Goal: Information Seeking & Learning: Learn about a topic

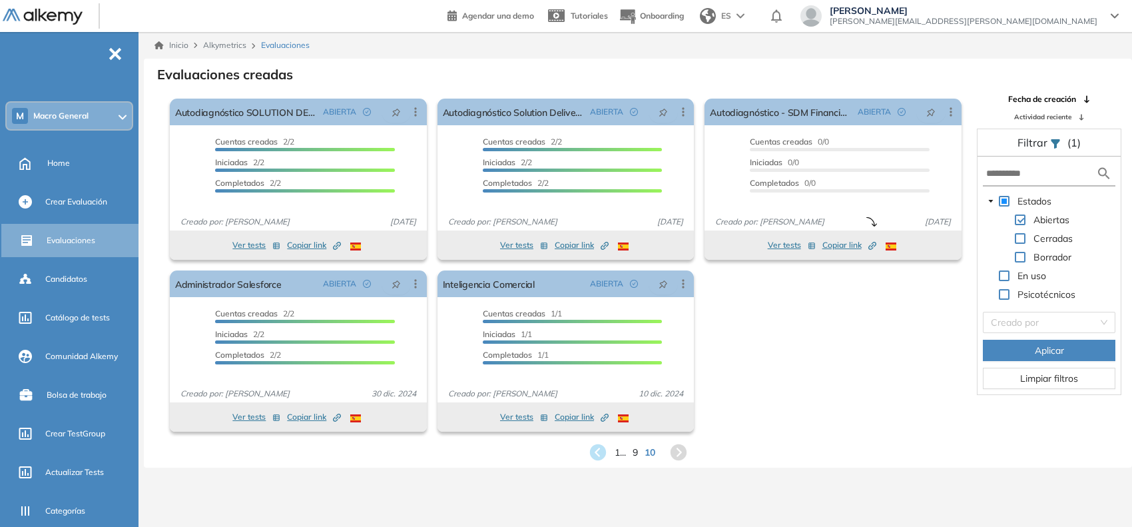
click at [71, 111] on span "Macro General" at bounding box center [60, 116] width 55 height 11
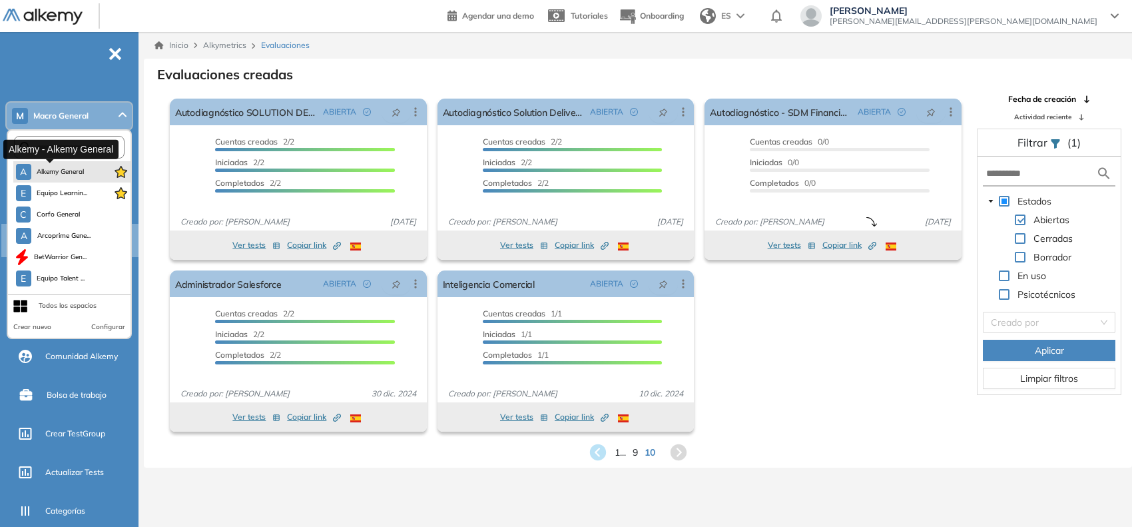
click at [67, 168] on span "Alkemy General" at bounding box center [61, 172] width 48 height 11
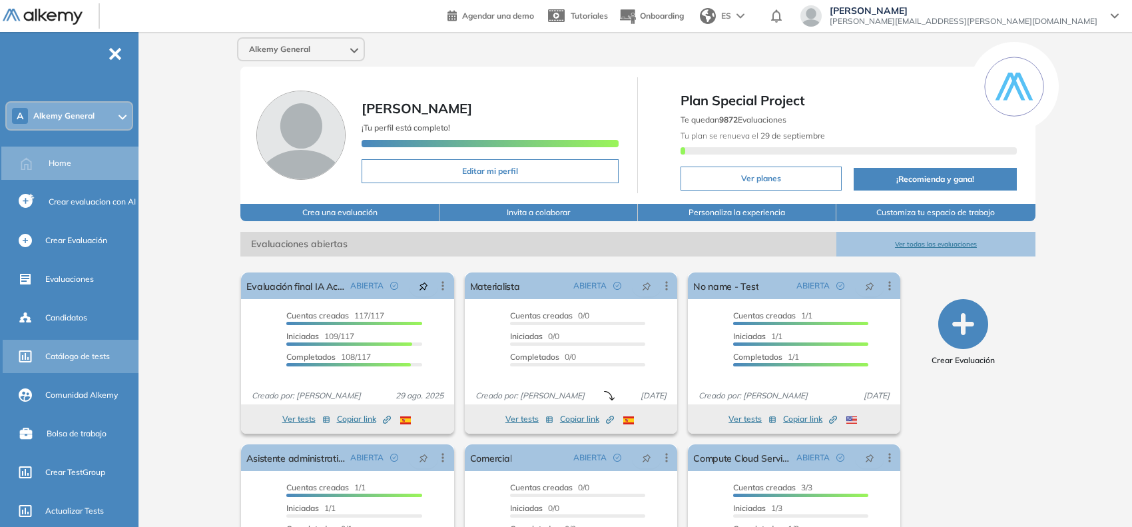
click at [59, 345] on div "Catálogo de tests" at bounding box center [90, 356] width 91 height 23
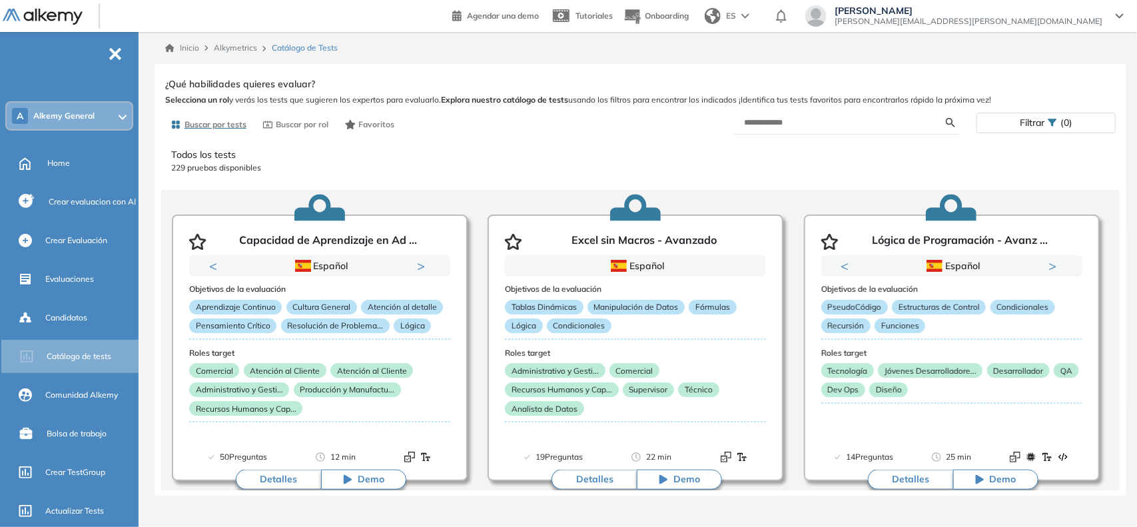
click at [791, 129] on form at bounding box center [846, 122] width 227 height 23
click at [801, 124] on input "text" at bounding box center [845, 123] width 202 height 12
type input "****"
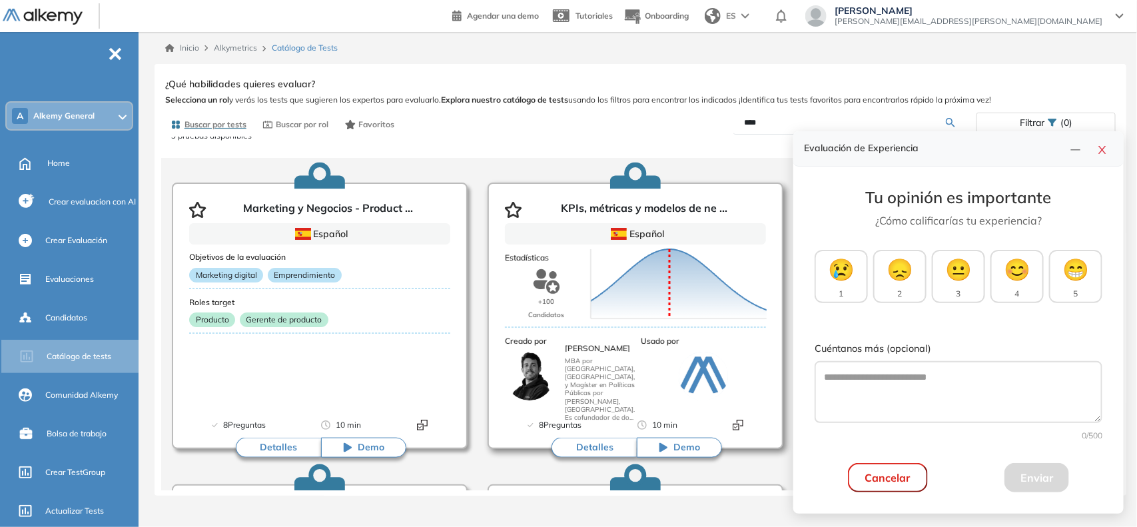
scroll to position [33, 0]
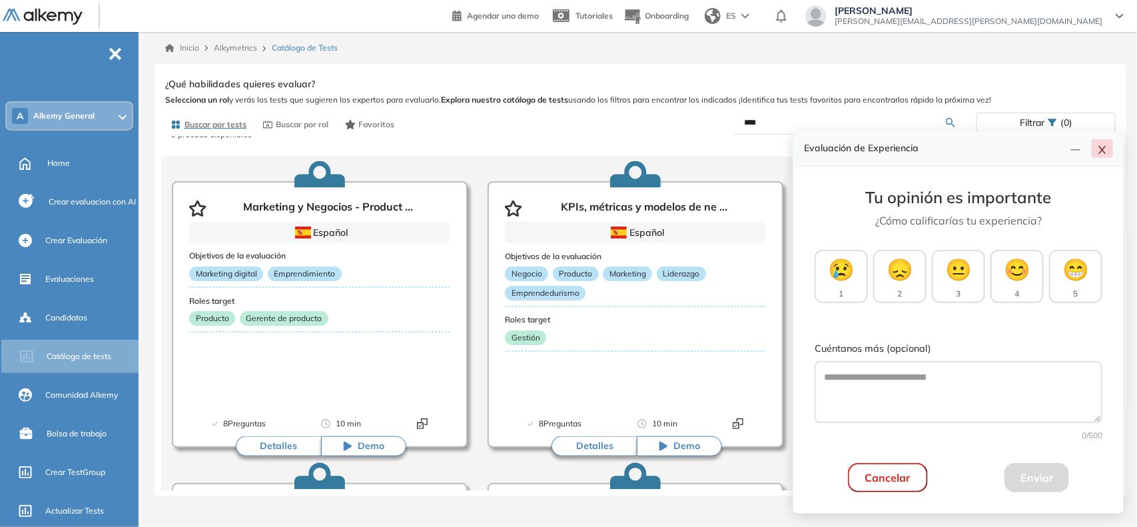
click at [1102, 153] on icon "close" at bounding box center [1102, 150] width 11 height 11
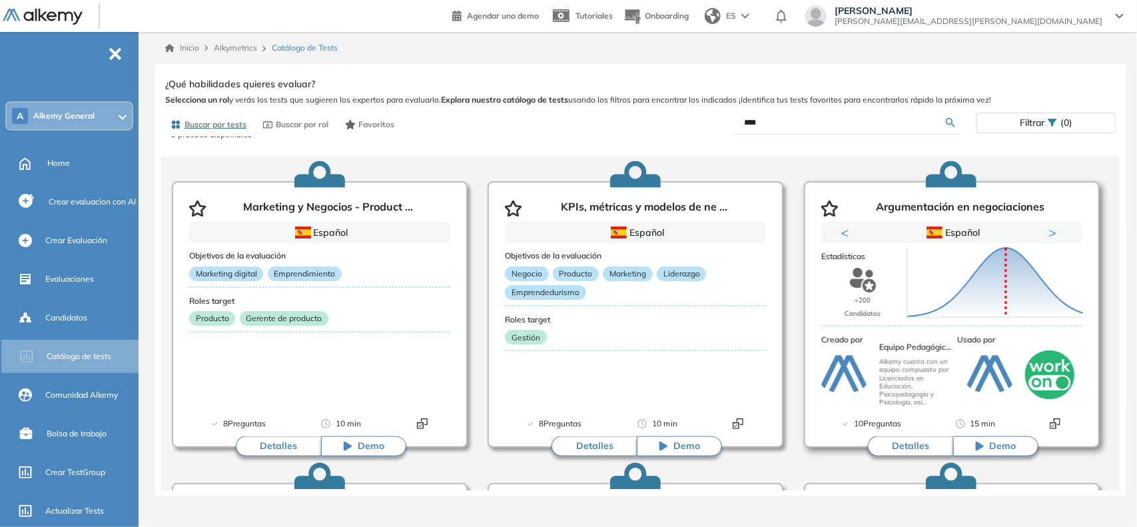
click at [901, 440] on button "Detalles" at bounding box center [910, 446] width 85 height 20
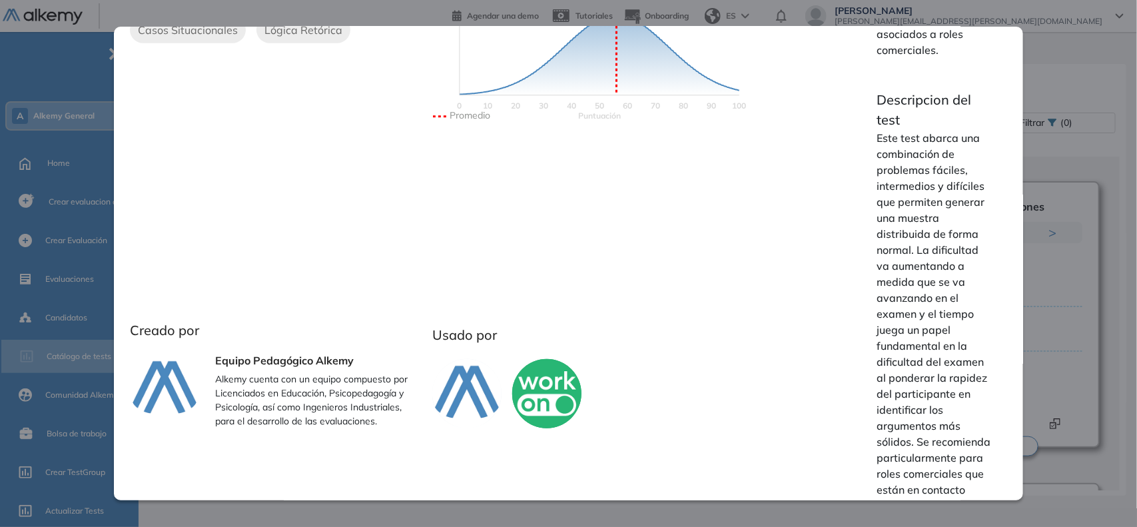
scroll to position [394, 0]
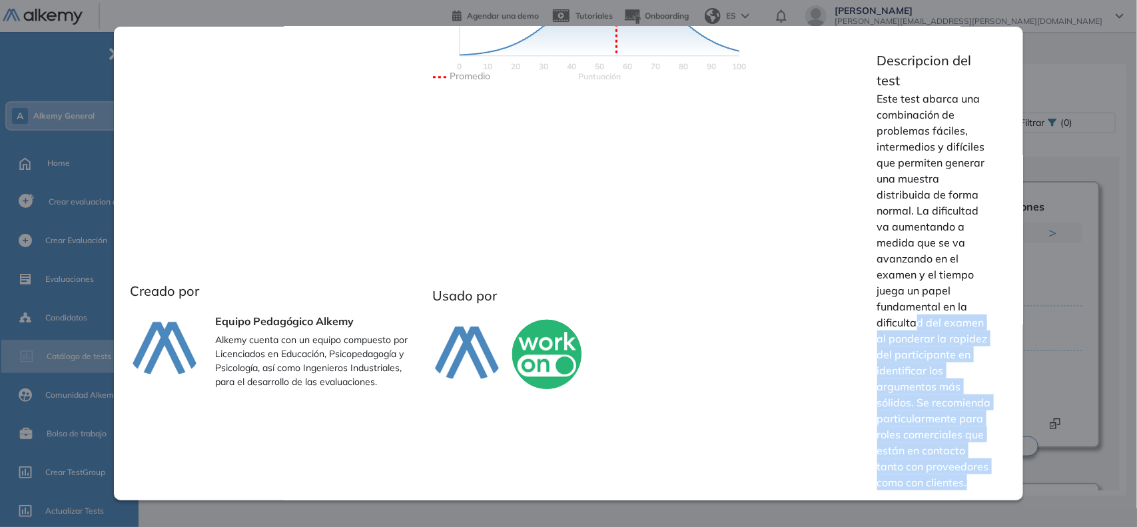
drag, startPoint x: 969, startPoint y: 480, endPoint x: 910, endPoint y: 266, distance: 221.2
click at [910, 281] on p "Este test abarca una combinación de problemas fáciles, intermedios y difíciles …" at bounding box center [934, 291] width 115 height 400
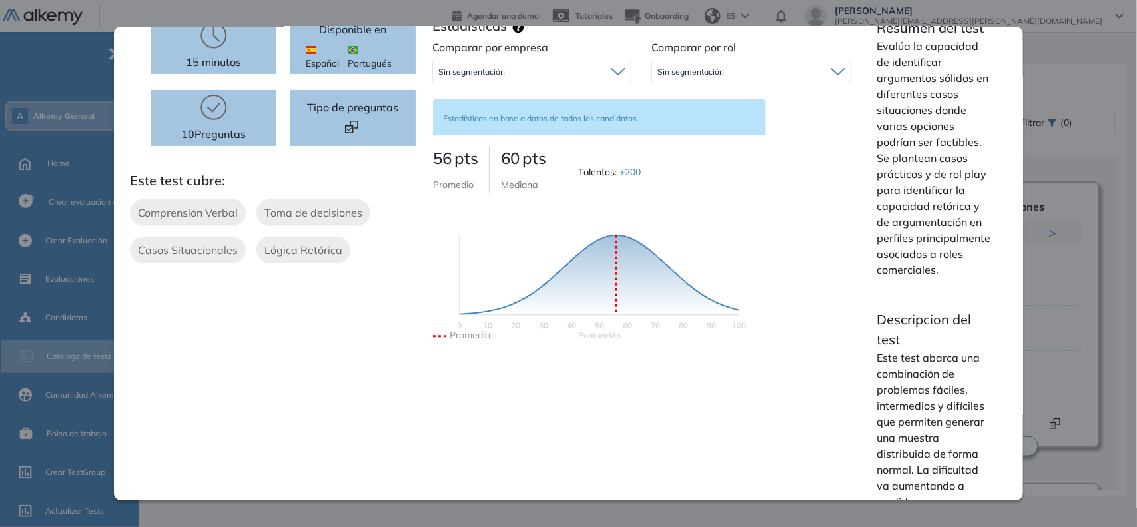
scroll to position [0, 0]
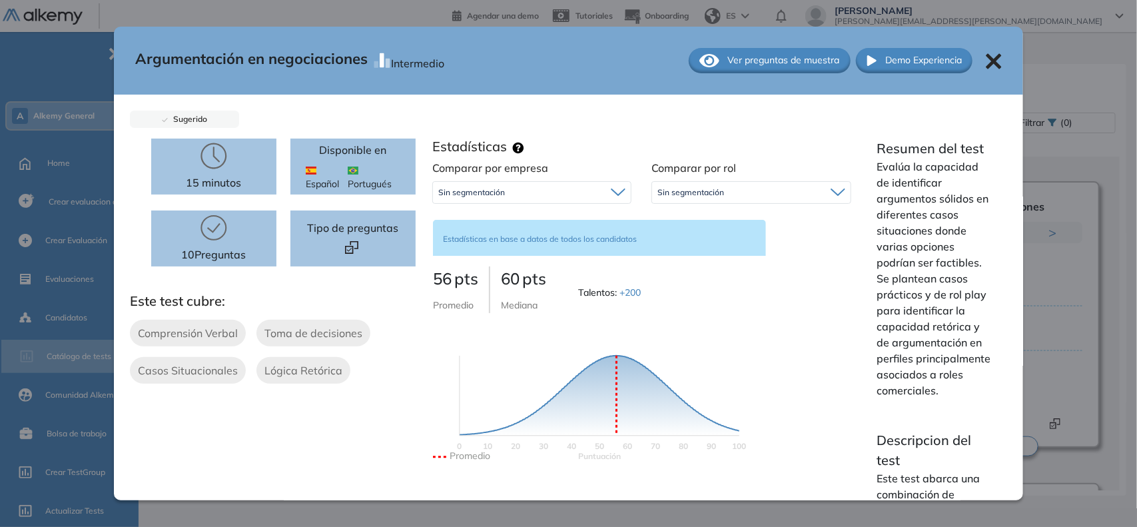
click at [994, 55] on div "Argumentación en negociaciones Intermedio Ver preguntas de muestra Demo Experie…" at bounding box center [569, 61] width 910 height 68
click at [987, 59] on icon at bounding box center [993, 60] width 15 height 15
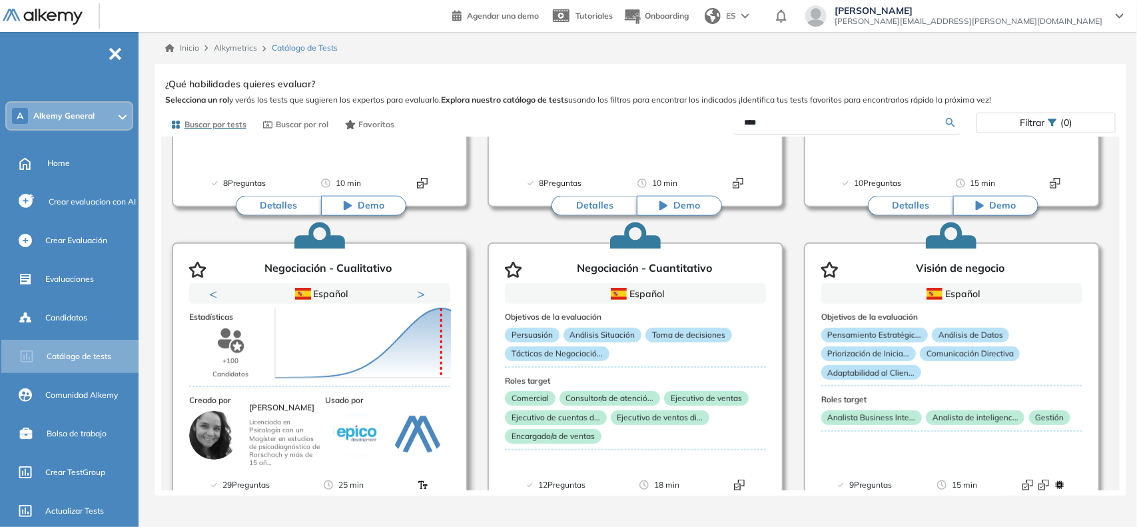
scroll to position [344, 0]
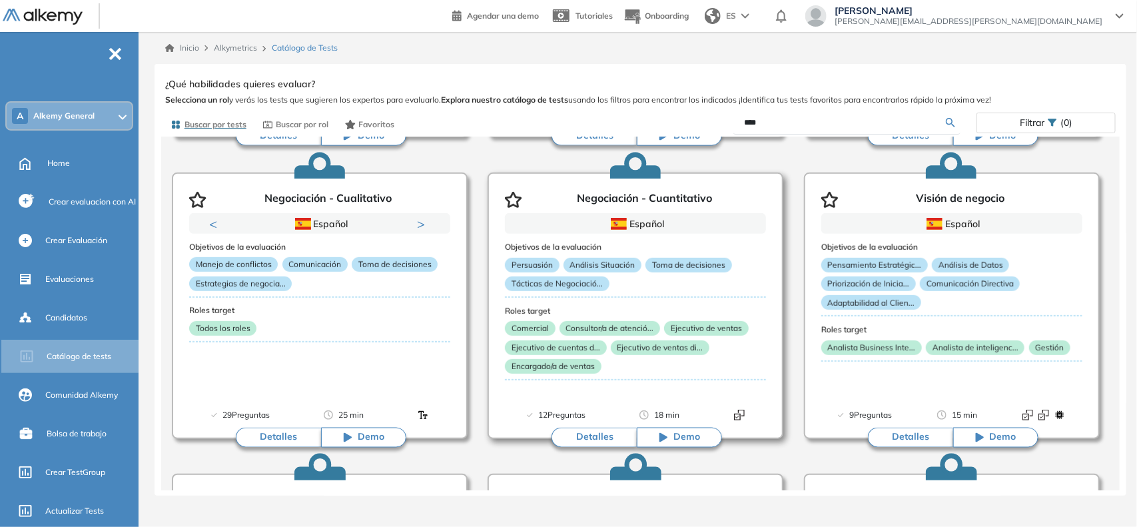
click at [600, 440] on button "Detalles" at bounding box center [593, 438] width 85 height 20
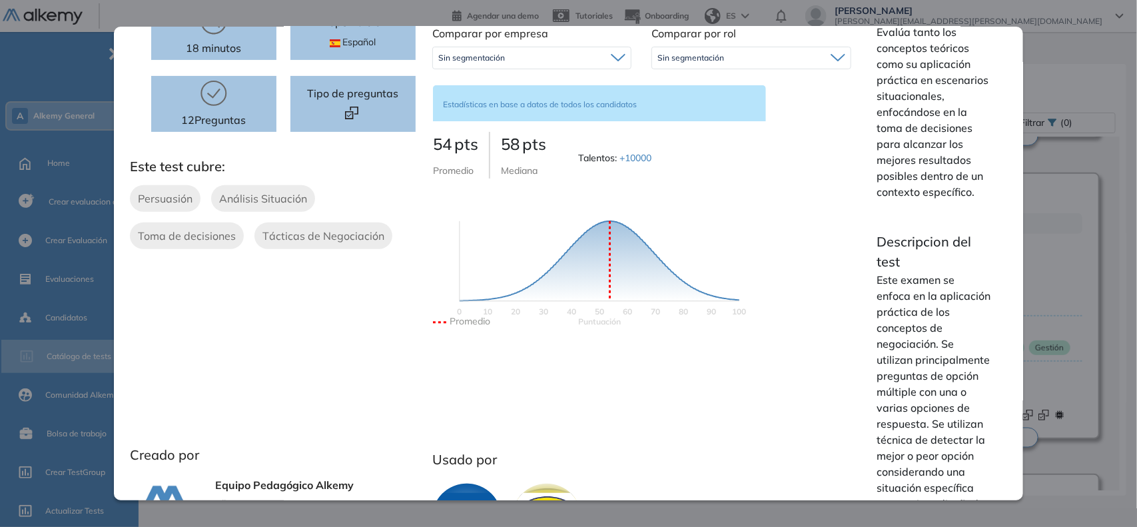
scroll to position [134, 0]
click at [811, 59] on div "Sin segmentación" at bounding box center [751, 58] width 198 height 21
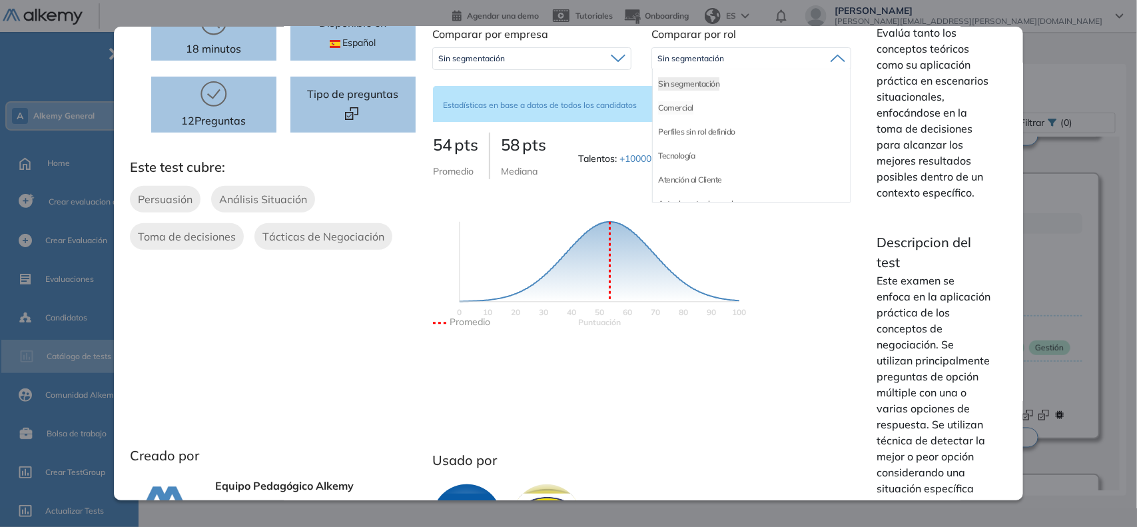
click at [675, 110] on li "Comercial" at bounding box center [675, 107] width 35 height 13
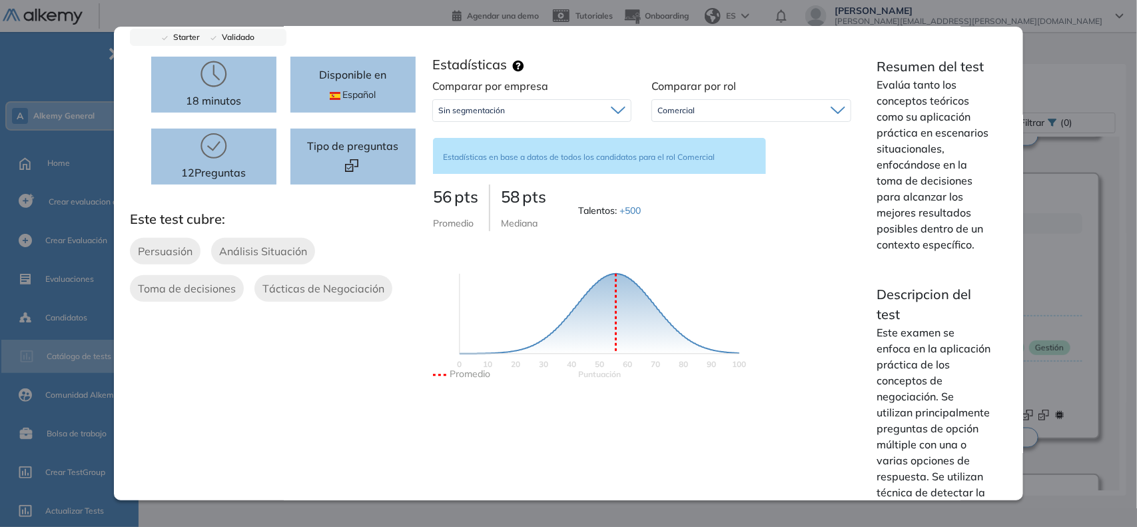
scroll to position [81, 0]
click at [688, 112] on span "Comercial" at bounding box center [675, 111] width 37 height 11
click at [727, 135] on li "Administrativo y Gestión, Contable o Financiero" at bounding box center [738, 139] width 161 height 13
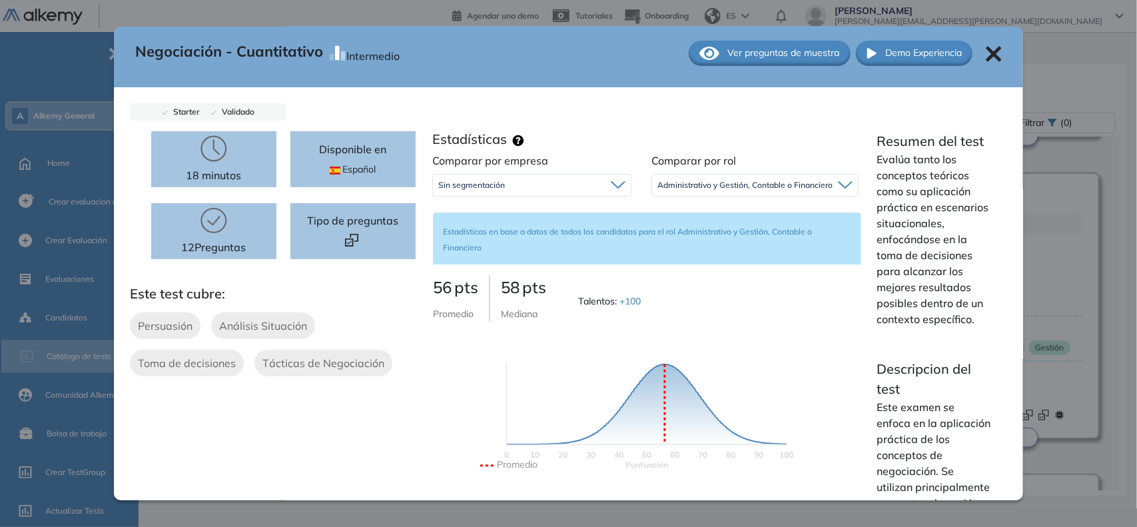
scroll to position [8, 0]
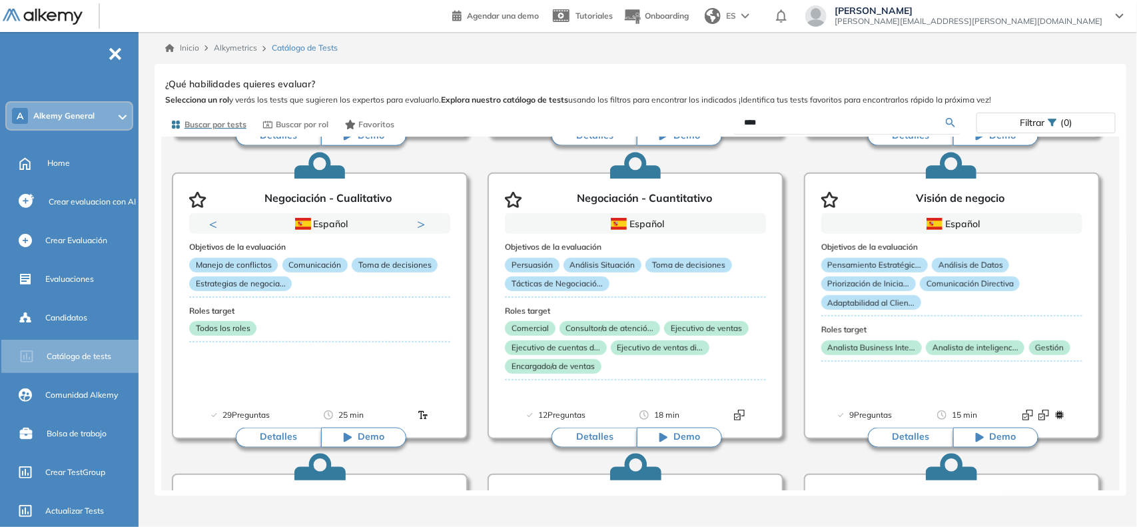
click at [1068, 80] on div "Negociación - Cuantitativo Intermedio Ver preguntas de muestra Demo Experiencia…" at bounding box center [640, 283] width 950 height 416
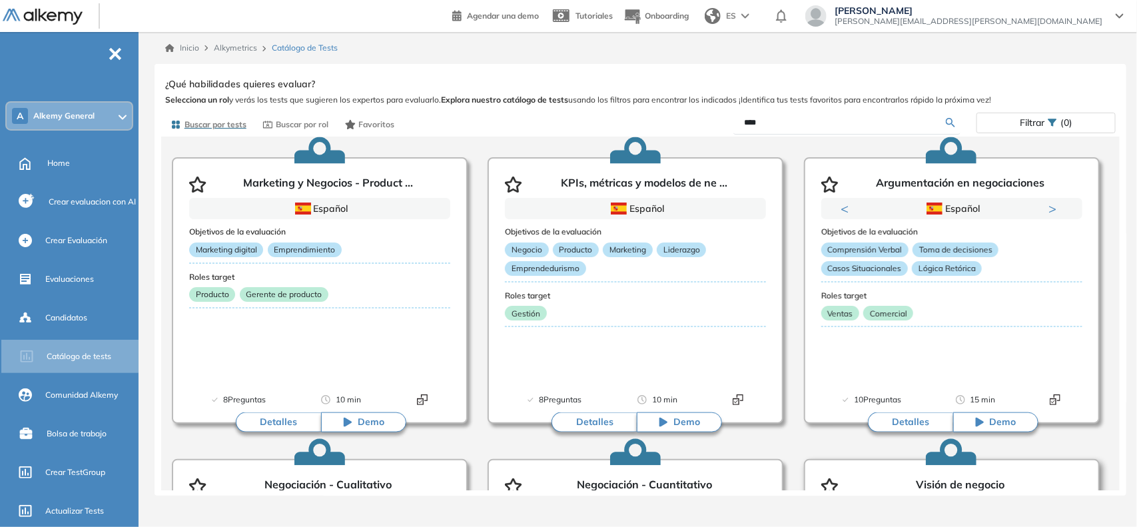
scroll to position [57, 0]
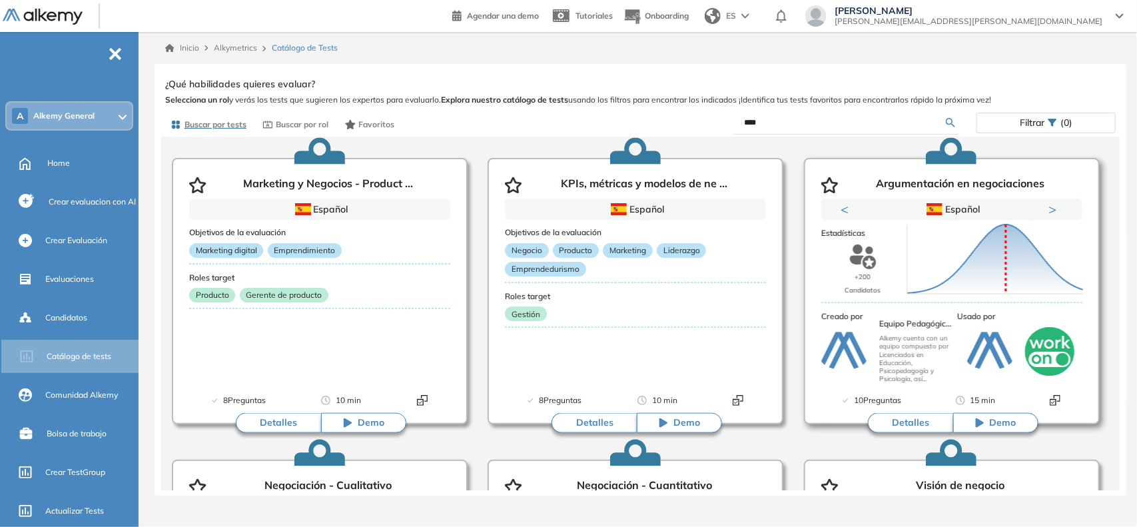
click at [899, 424] on button "Detalles" at bounding box center [910, 423] width 85 height 20
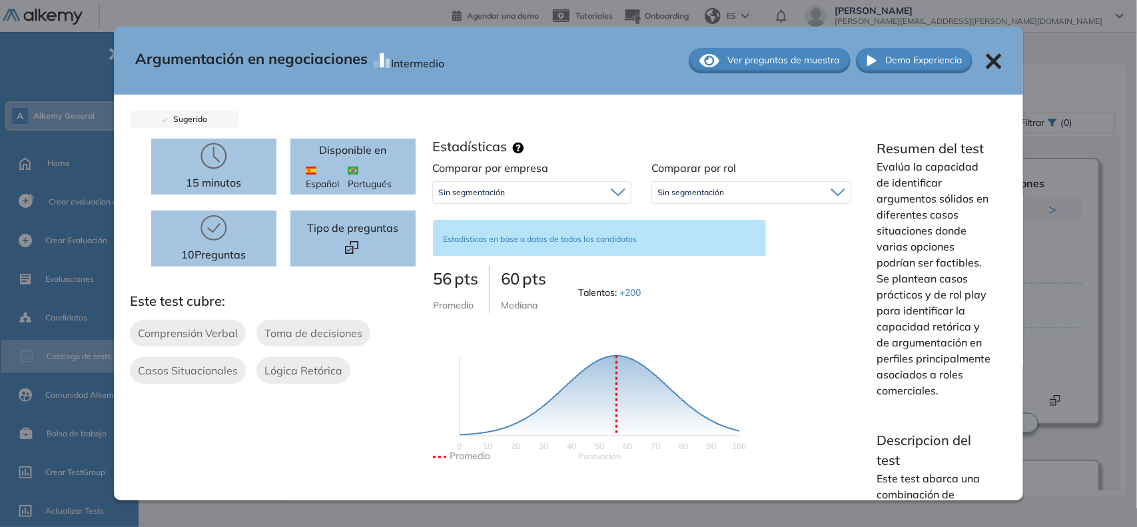
click at [679, 195] on span "Sin segmentación" at bounding box center [690, 192] width 67 height 11
click at [680, 222] on li "Comercial" at bounding box center [675, 220] width 35 height 13
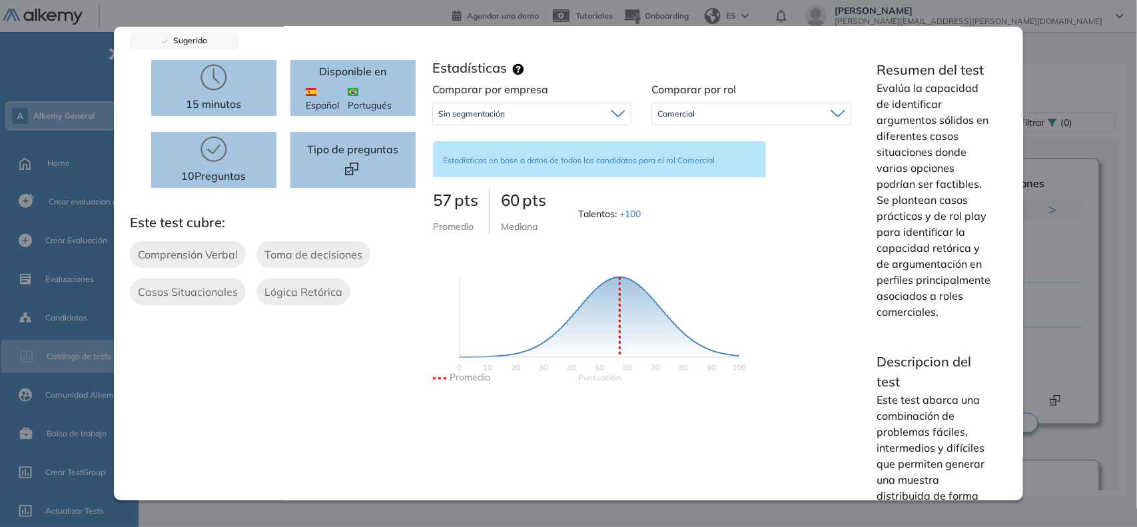
scroll to position [80, 0]
click at [699, 123] on div "Comercial Comercial Sin segmentación Perfiles sin rol definido" at bounding box center [750, 112] width 199 height 23
click at [729, 114] on div "Comercial" at bounding box center [751, 112] width 198 height 21
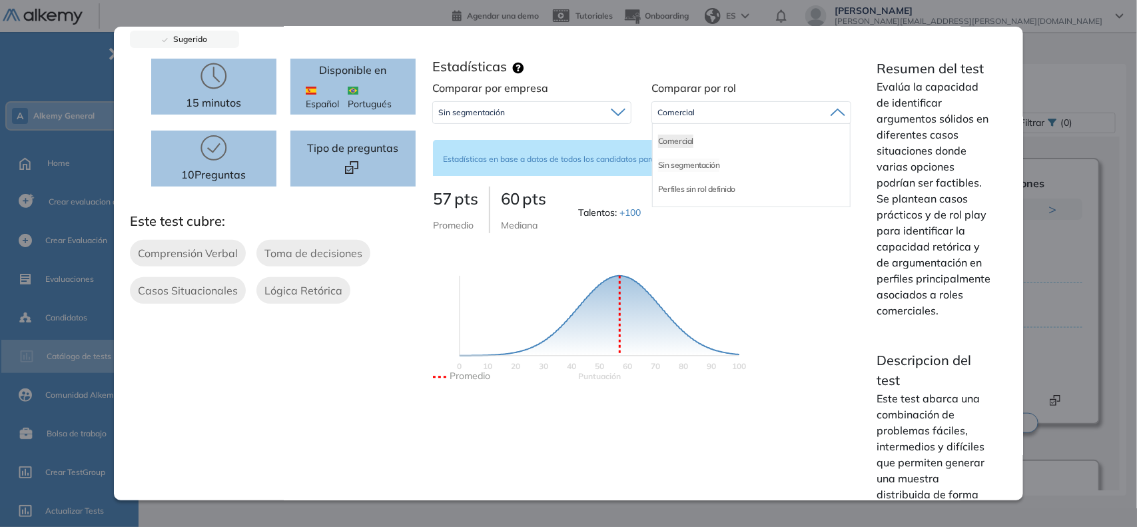
click at [711, 162] on li "Sin segmentación" at bounding box center [688, 165] width 61 height 13
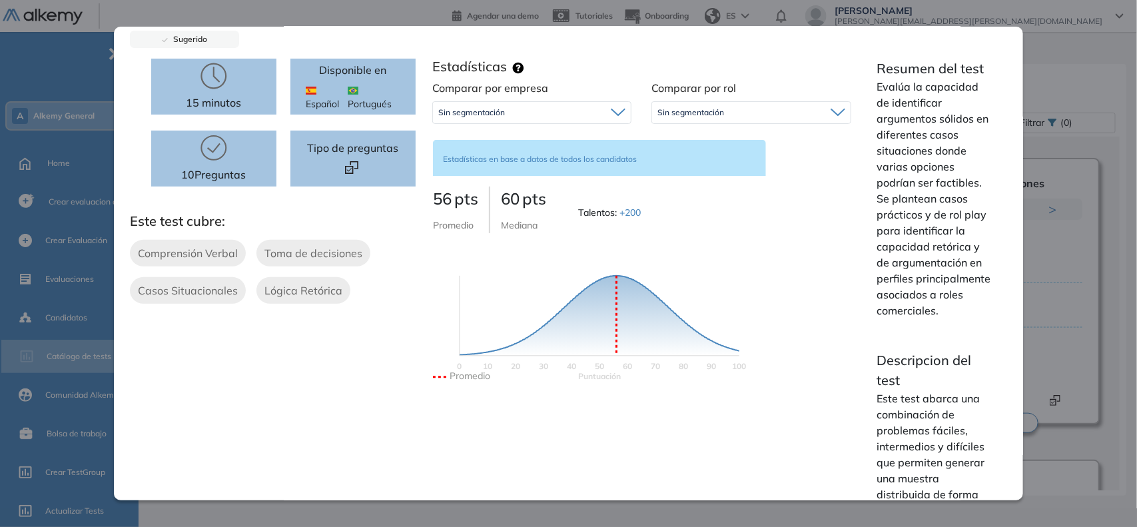
click at [739, 108] on div "Sin segmentación" at bounding box center [751, 112] width 198 height 21
click at [711, 191] on li "Perfiles sin rol definido" at bounding box center [696, 189] width 77 height 13
click at [729, 109] on span "Perfiles sin rol definido" at bounding box center [699, 112] width 84 height 11
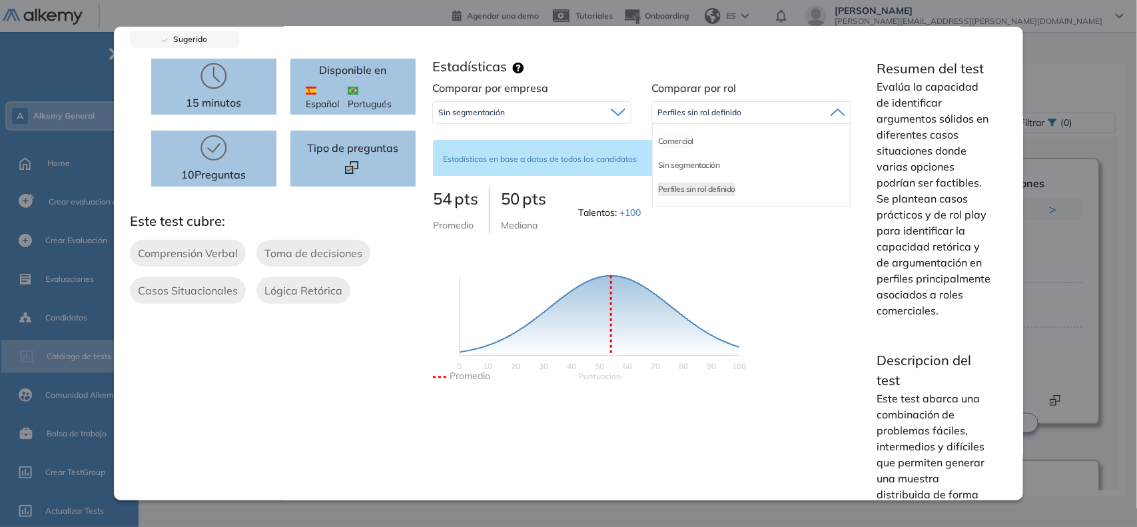
click at [676, 137] on li "Comercial" at bounding box center [675, 141] width 35 height 13
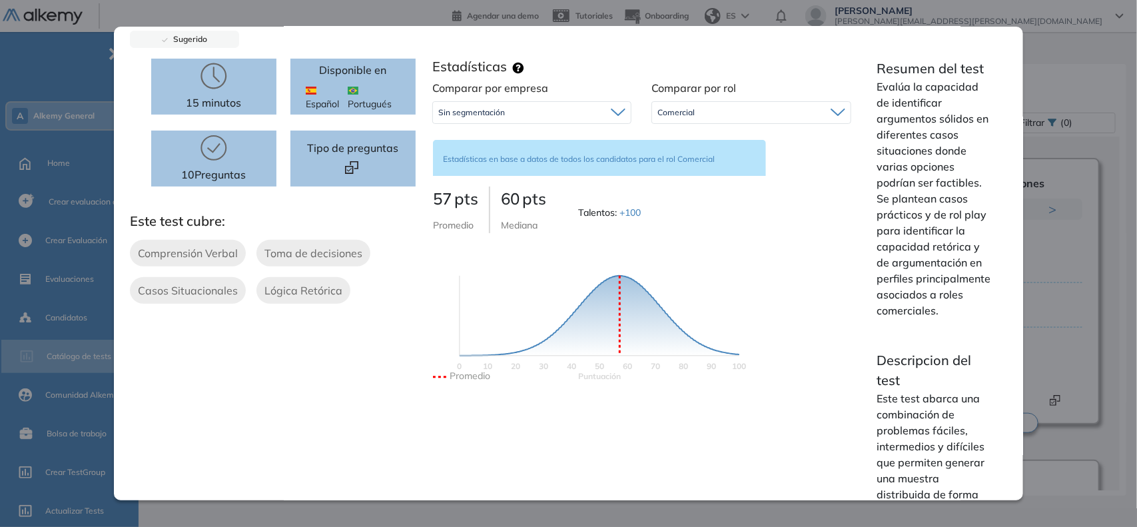
scroll to position [0, 0]
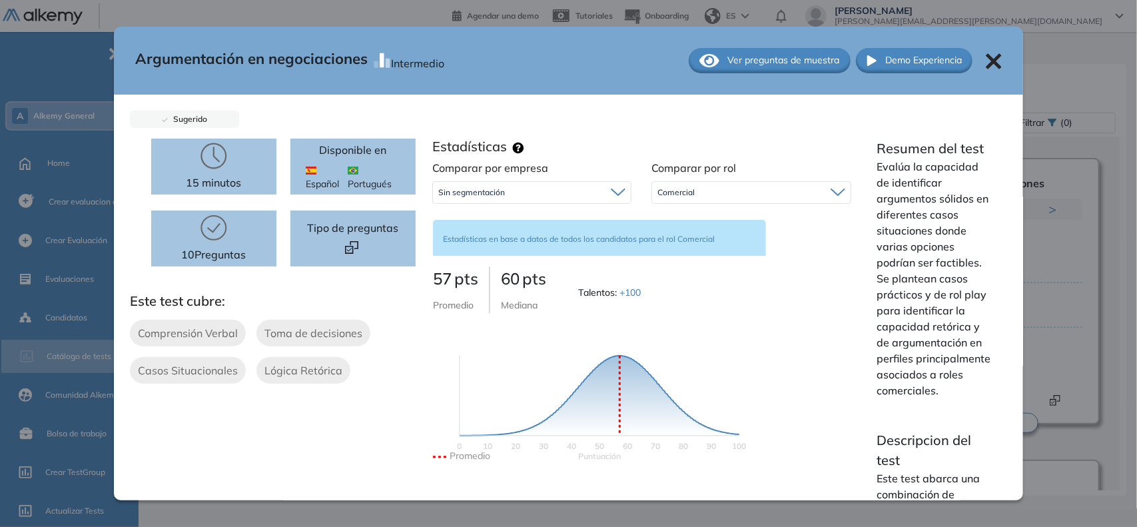
click at [986, 60] on icon at bounding box center [993, 60] width 15 height 15
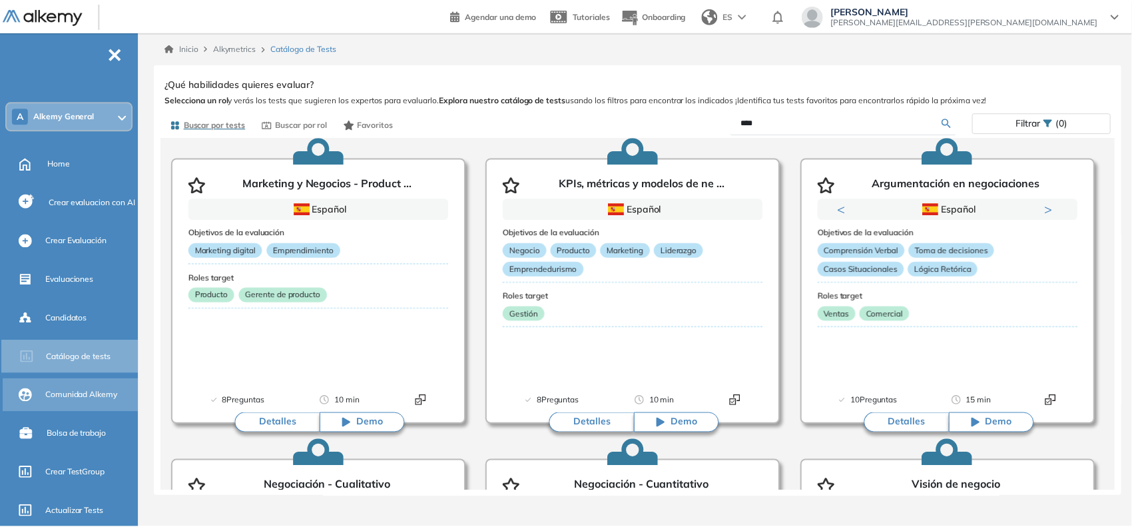
scroll to position [248, 0]
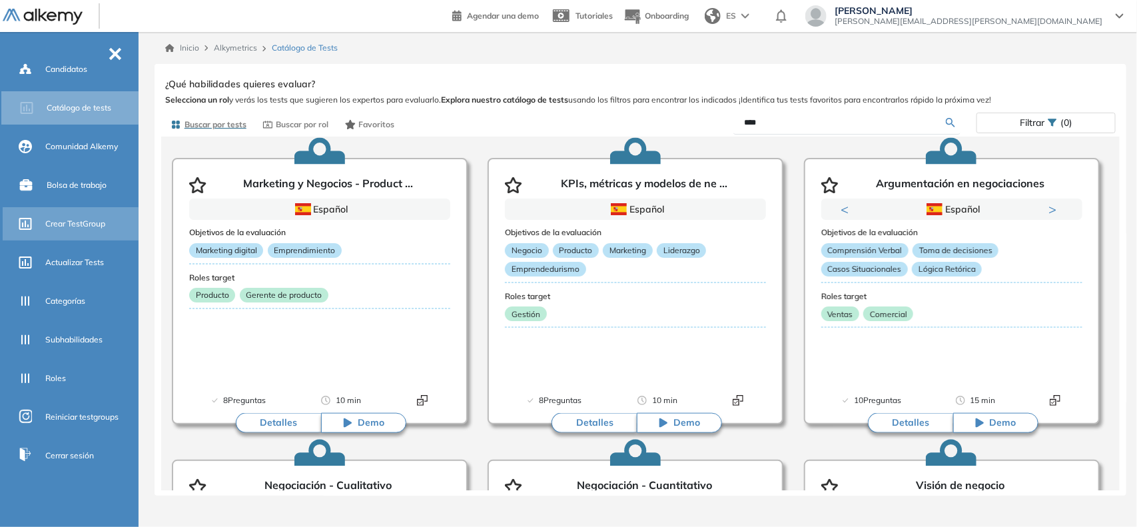
click at [75, 230] on div "Crear TestGroup" at bounding box center [90, 223] width 91 height 23
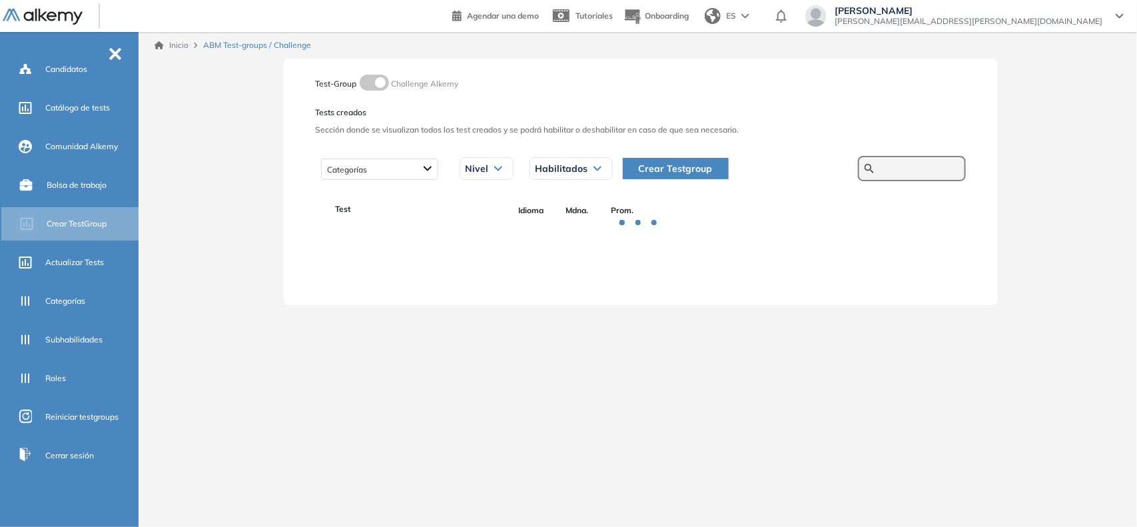
click at [899, 168] on input "text" at bounding box center [919, 169] width 80 height 12
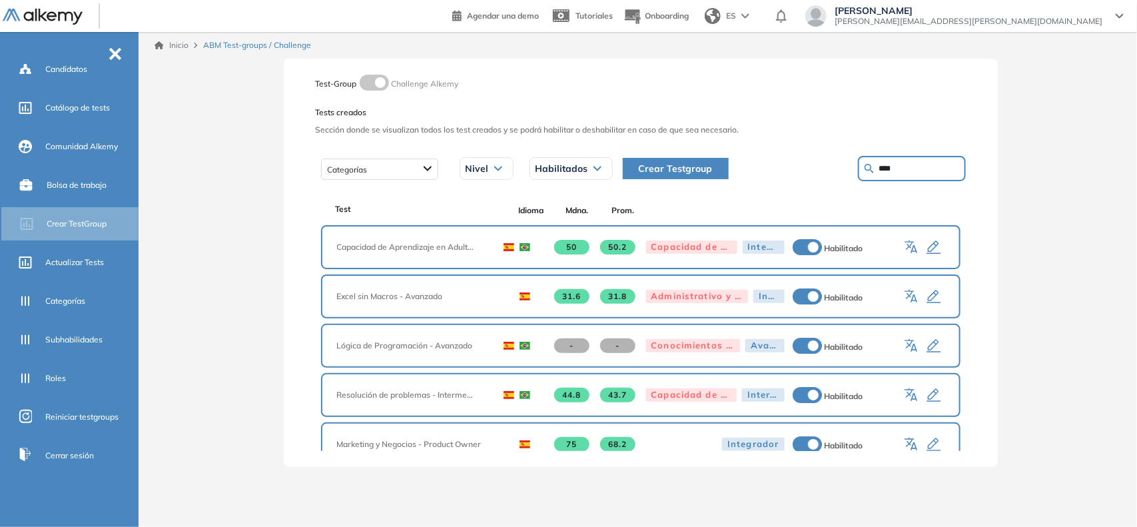
type input "****"
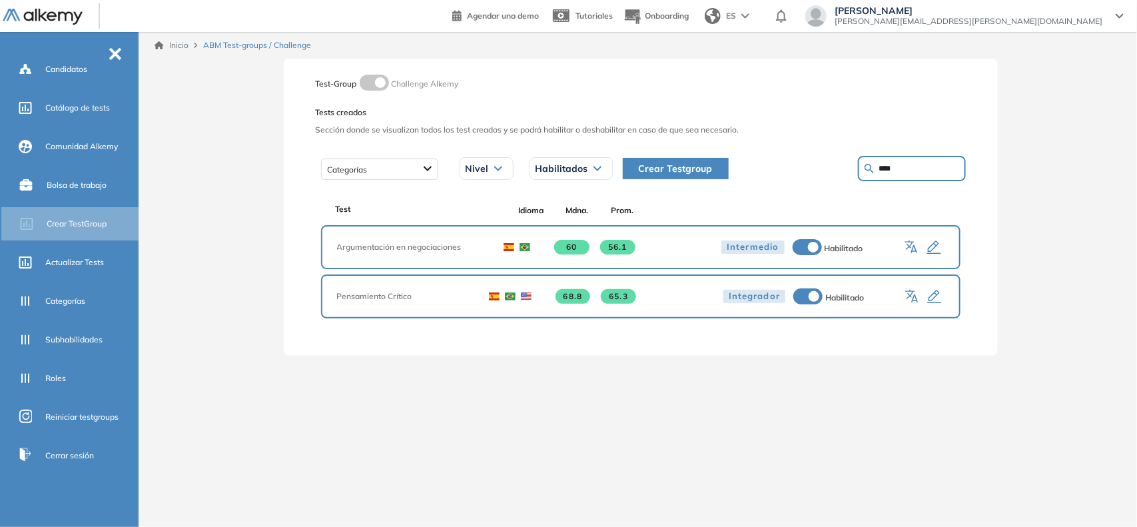
click at [940, 244] on icon "button" at bounding box center [934, 248] width 16 height 16
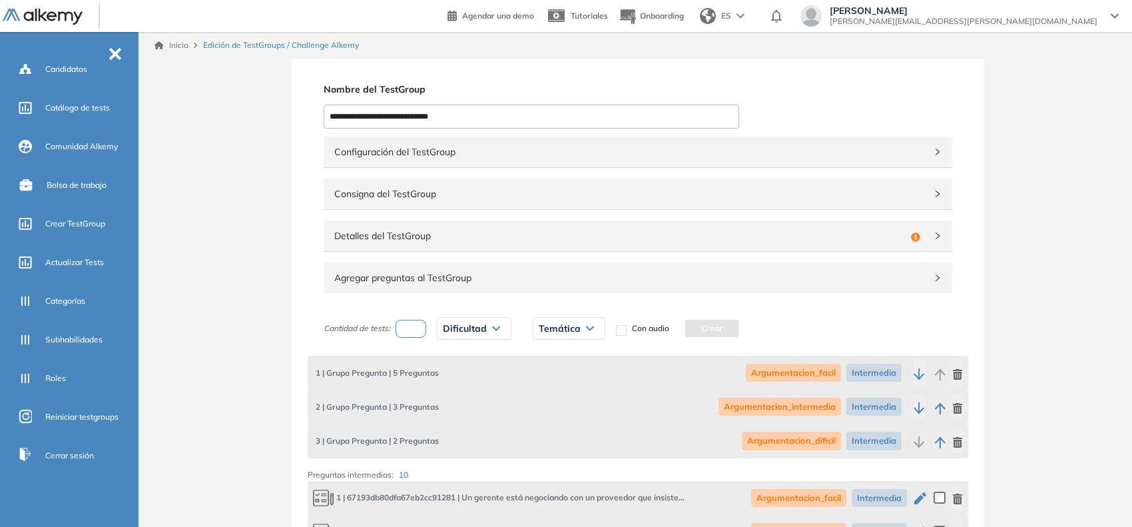
click at [934, 161] on div "Configuración del TestGroup Incompleto" at bounding box center [638, 152] width 629 height 31
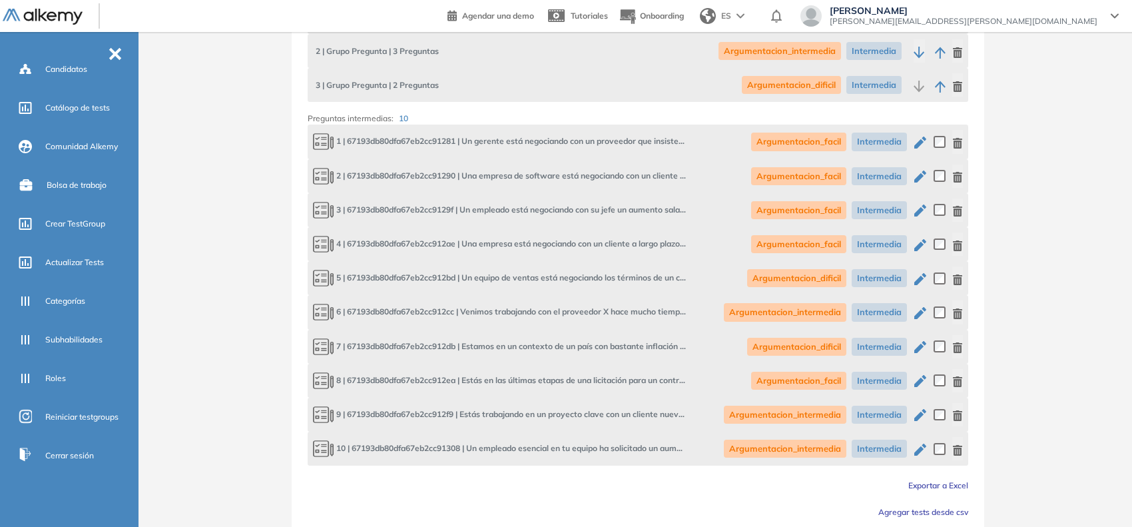
scroll to position [621, 0]
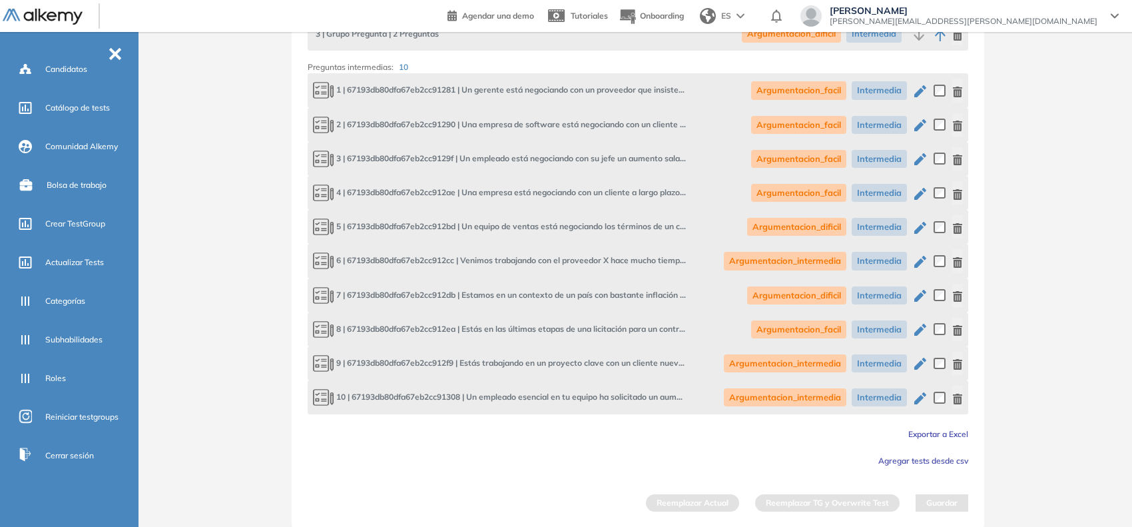
click at [920, 430] on span "Exportar a Excel" at bounding box center [939, 434] width 60 height 10
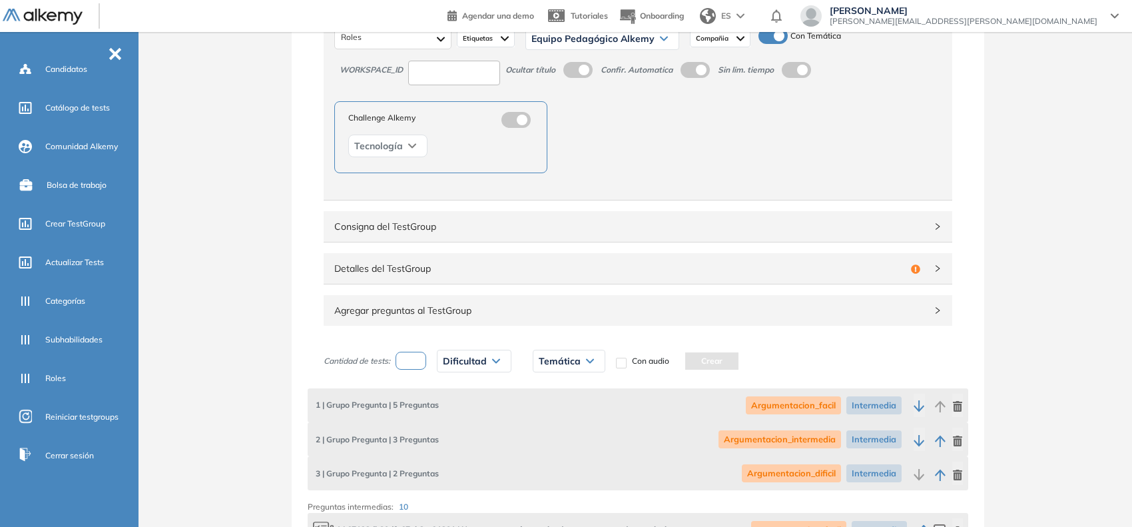
scroll to position [204, 0]
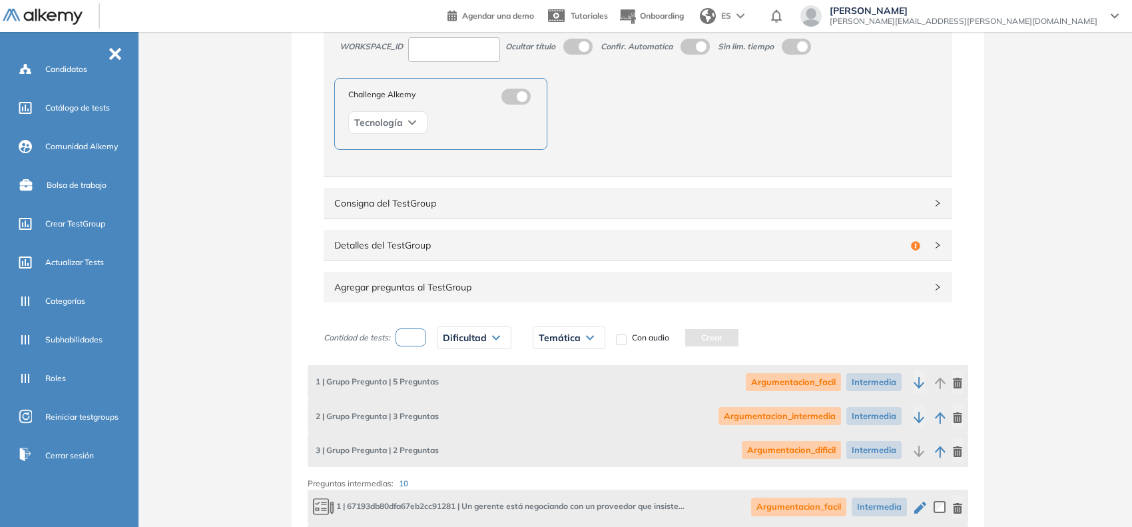
click at [477, 242] on span "Detalles del TestGroup" at bounding box center [619, 245] width 571 height 15
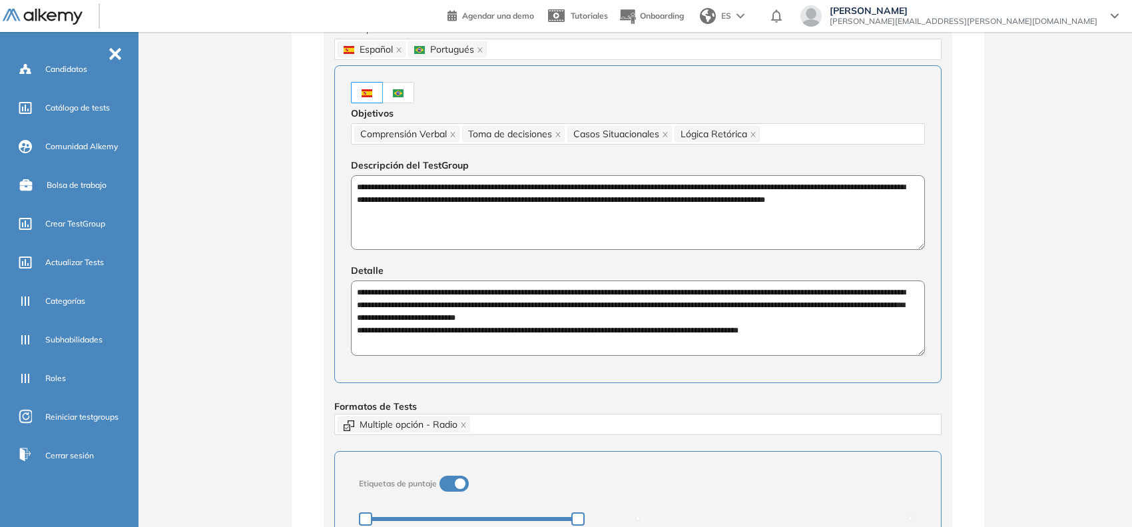
scroll to position [490, 0]
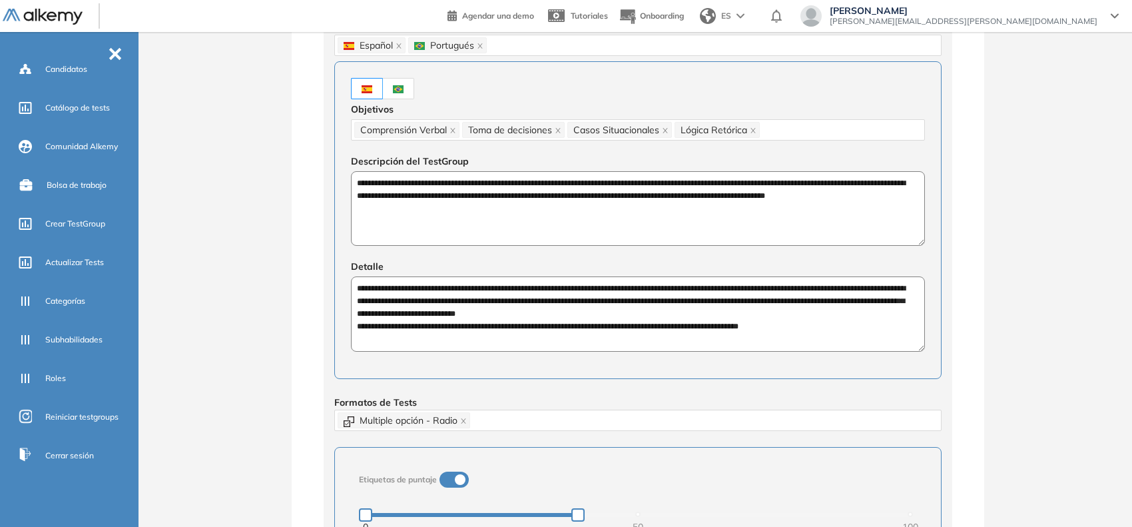
click at [513, 197] on textarea "**********" at bounding box center [638, 208] width 574 height 75
click at [488, 316] on textarea "**********" at bounding box center [638, 313] width 574 height 75
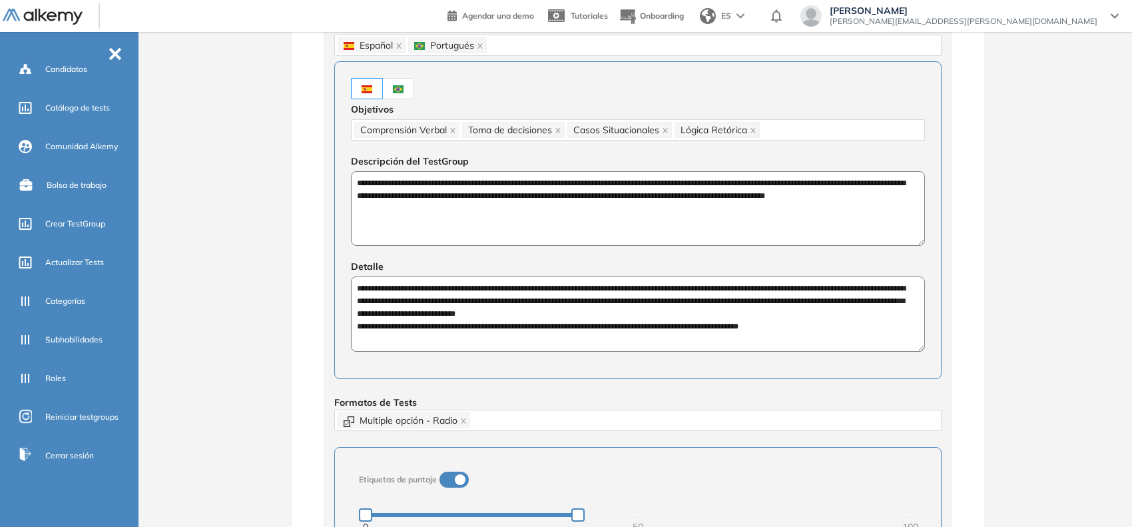
click at [488, 316] on textarea "**********" at bounding box center [638, 313] width 574 height 75
drag, startPoint x: 804, startPoint y: 324, endPoint x: 351, endPoint y: 288, distance: 454.4
click at [351, 288] on textarea "**********" at bounding box center [638, 313] width 574 height 75
click at [77, 227] on span "Crear TestGroup" at bounding box center [75, 224] width 60 height 12
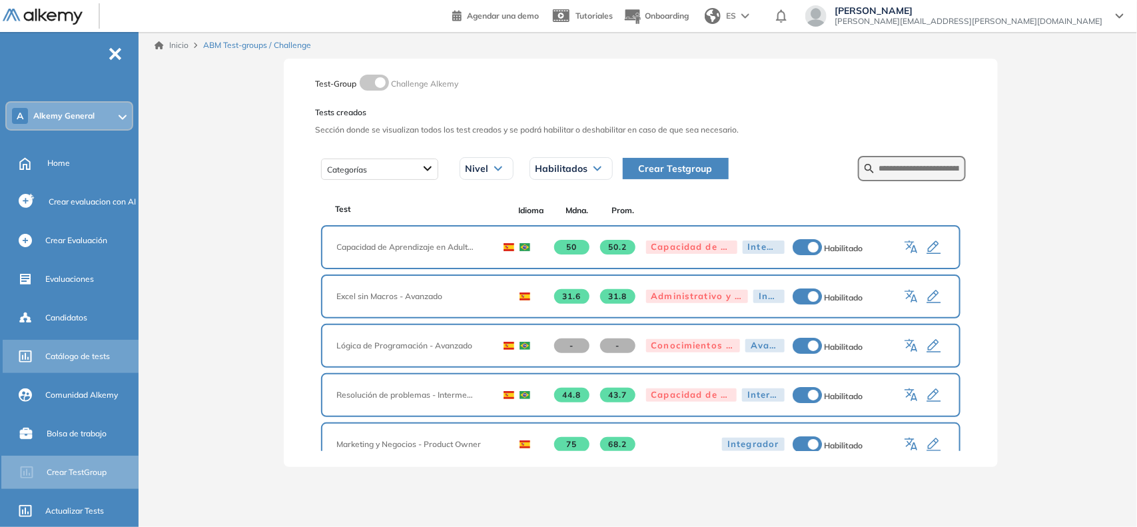
click at [71, 365] on div "Catálogo de tests" at bounding box center [90, 356] width 91 height 23
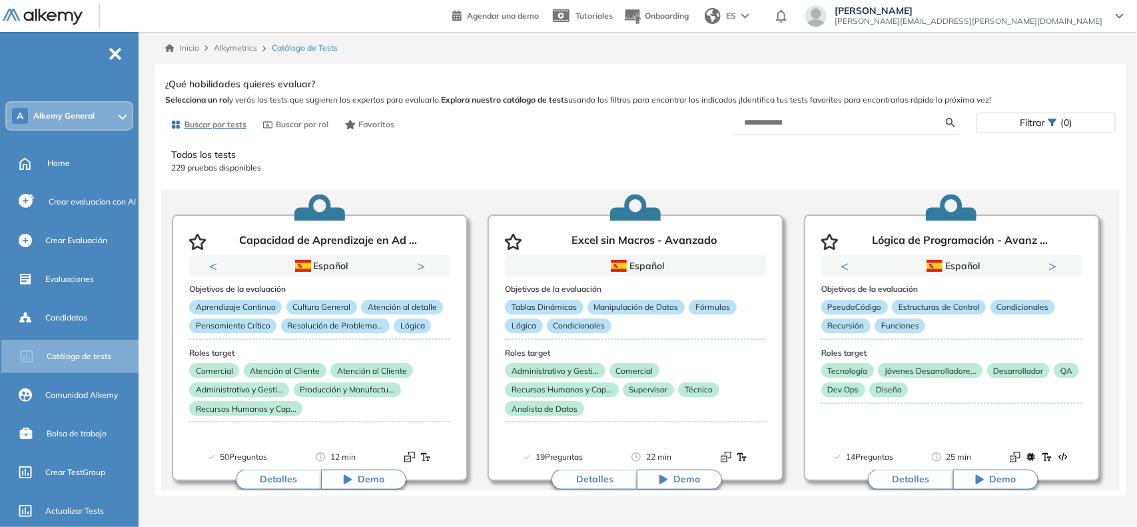
drag, startPoint x: 803, startPoint y: 115, endPoint x: 809, endPoint y: 122, distance: 9.5
click at [809, 122] on form at bounding box center [846, 122] width 227 height 23
click at [809, 122] on input "text" at bounding box center [845, 123] width 202 height 12
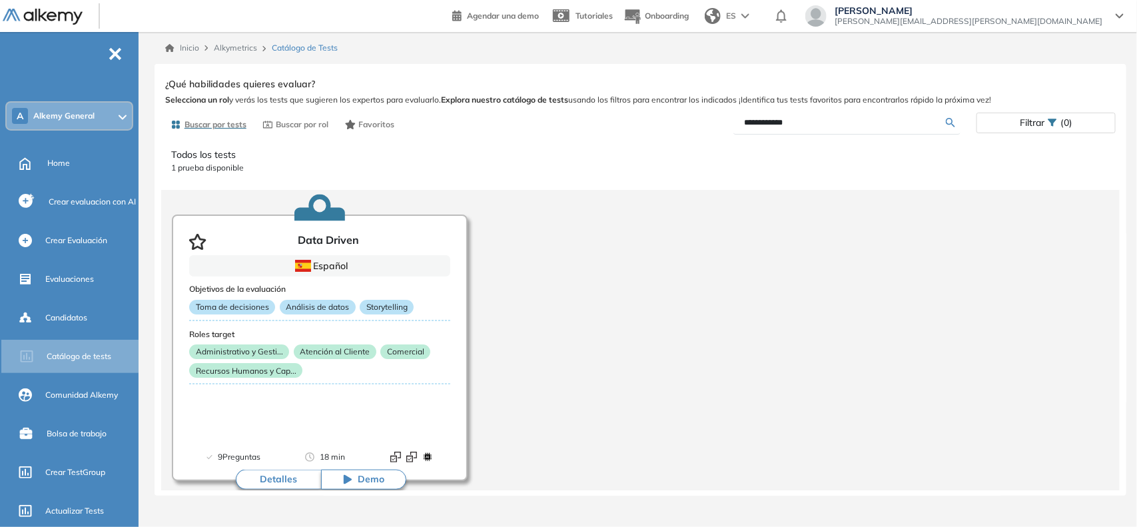
click at [809, 122] on input "**********" at bounding box center [845, 123] width 202 height 12
type input "**********"
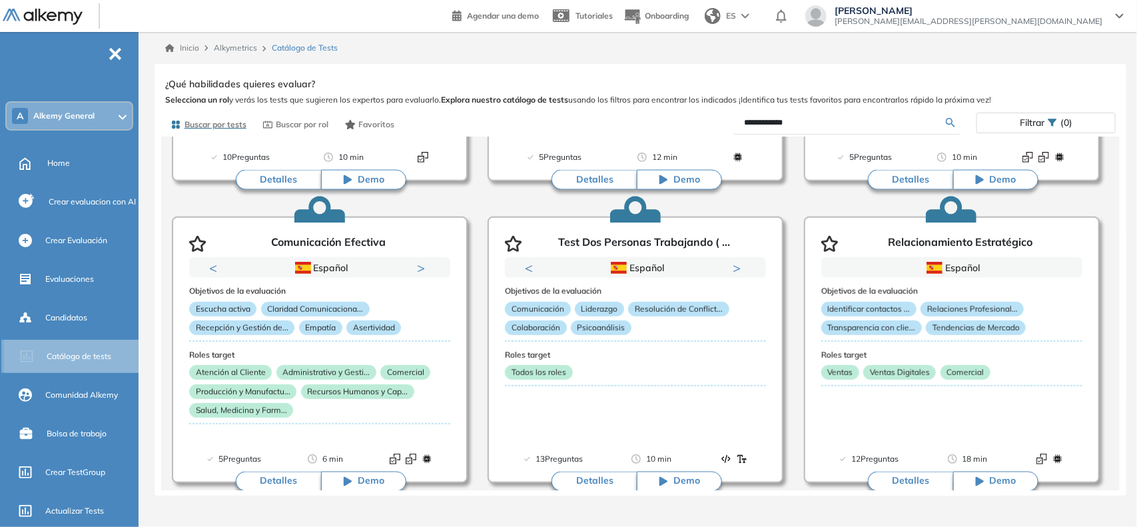
scroll to position [248, 0]
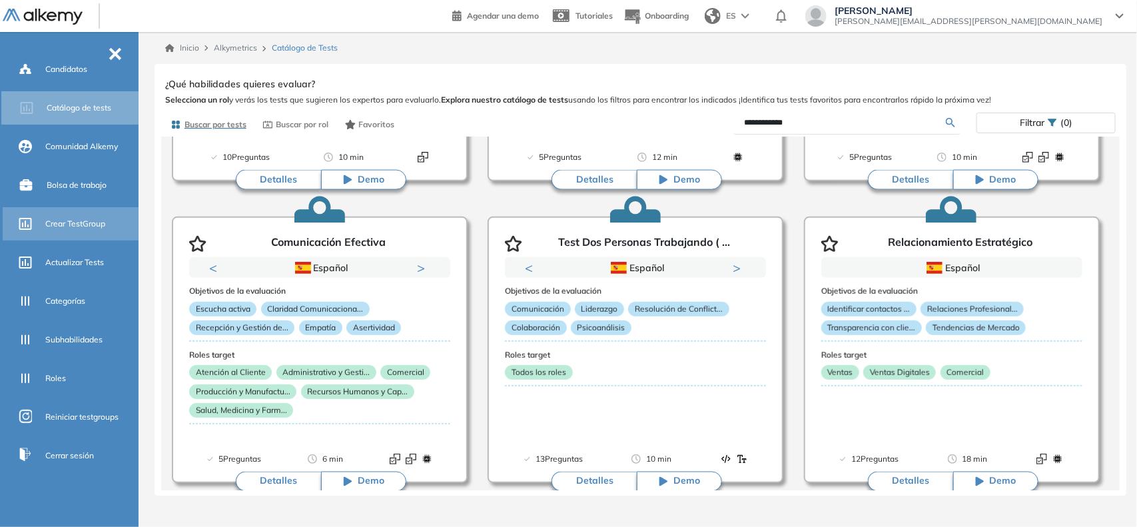
click at [72, 225] on span "Crear TestGroup" at bounding box center [75, 224] width 60 height 12
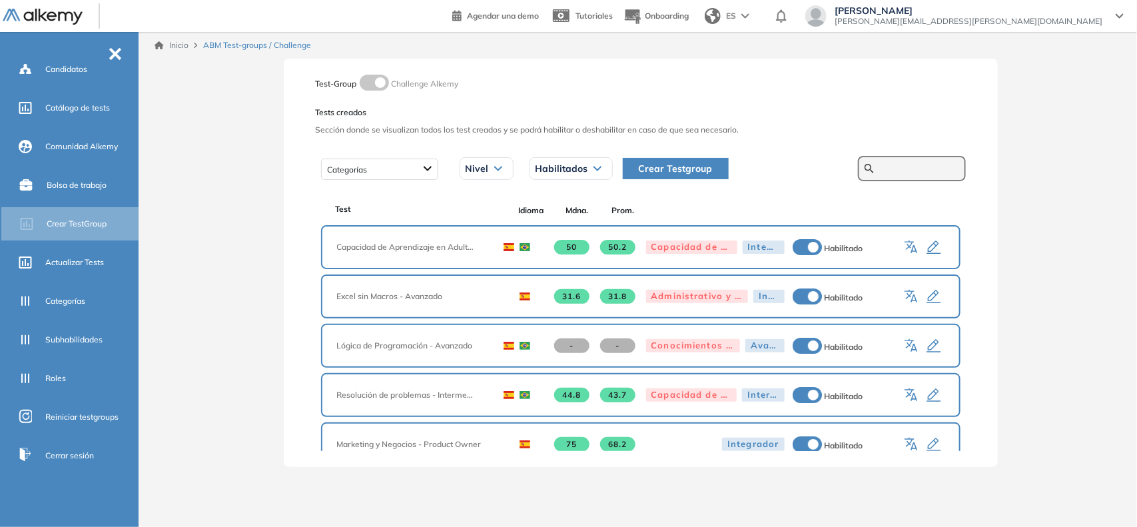
click at [879, 167] on input "text" at bounding box center [919, 169] width 80 height 12
type input "**********"
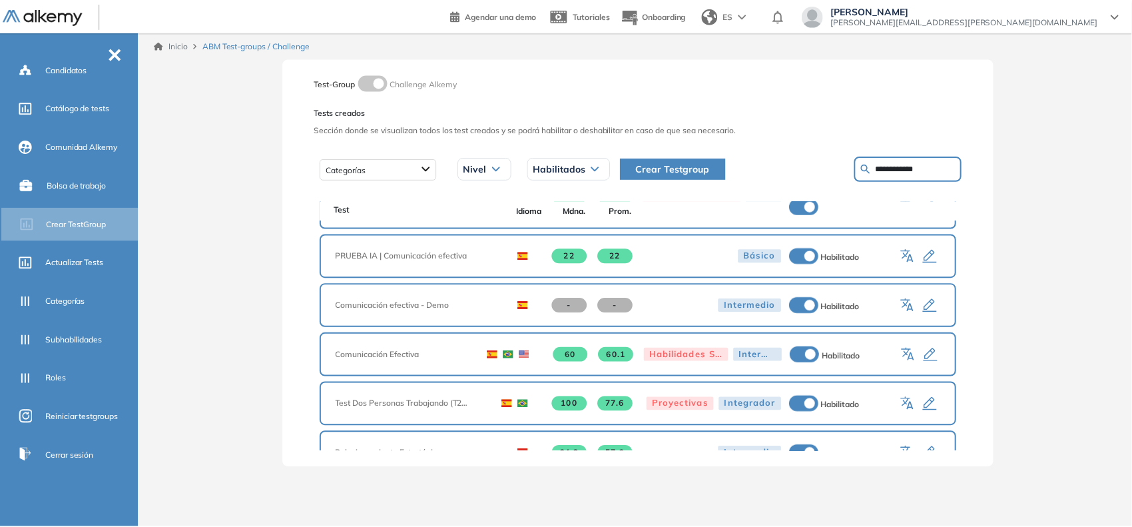
scroll to position [41, 0]
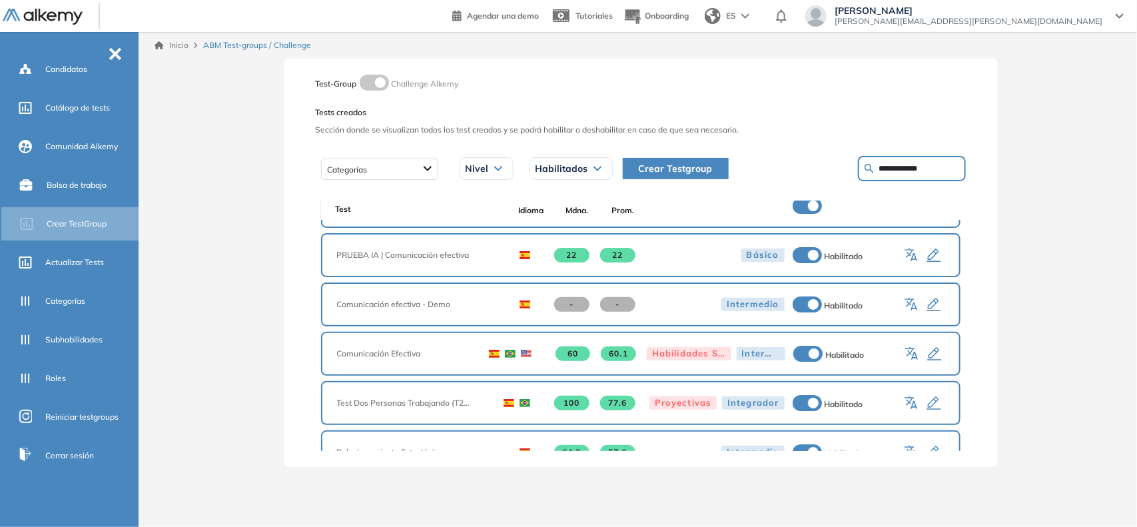
click at [930, 350] on icon "button" at bounding box center [934, 354] width 16 height 16
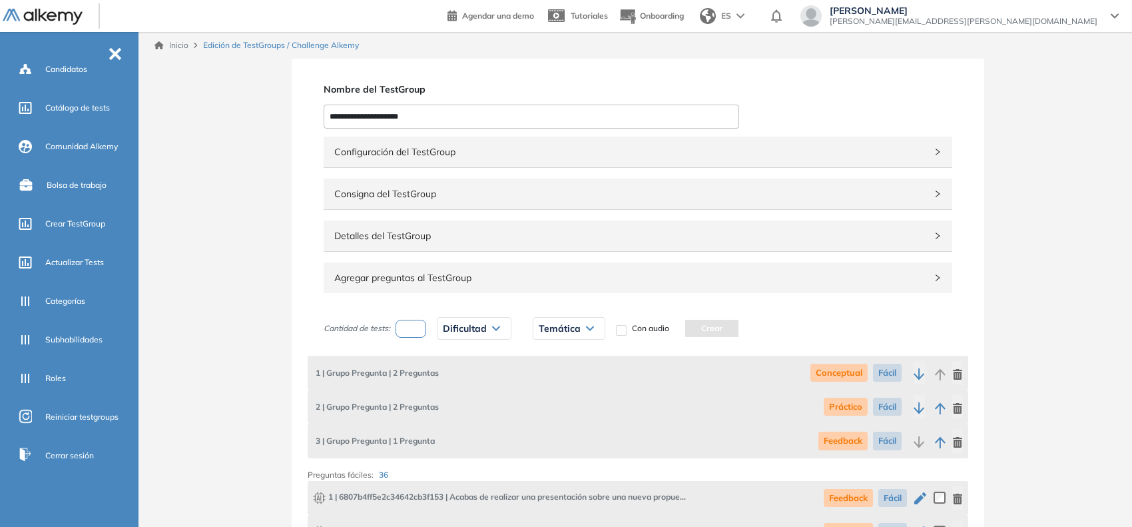
click at [920, 158] on span "Configuración del TestGroup" at bounding box center [629, 152] width 591 height 15
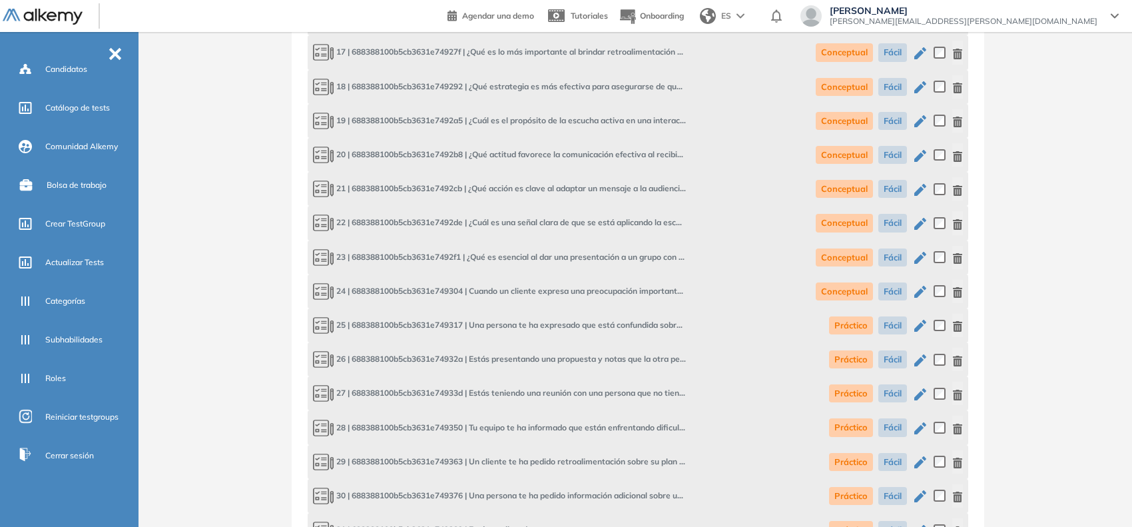
scroll to position [1506, 0]
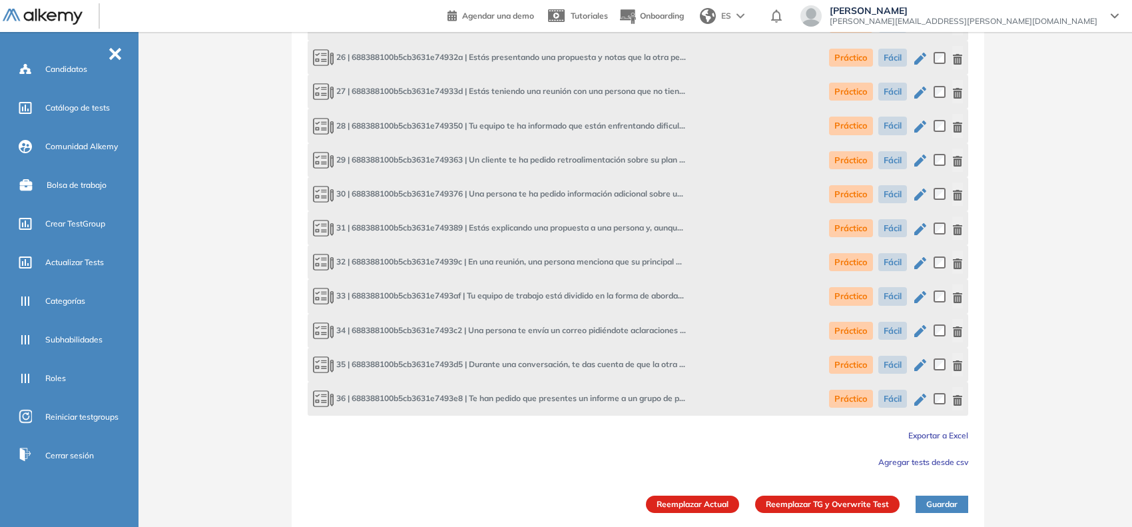
click at [932, 430] on span "Exportar a Excel" at bounding box center [939, 435] width 60 height 10
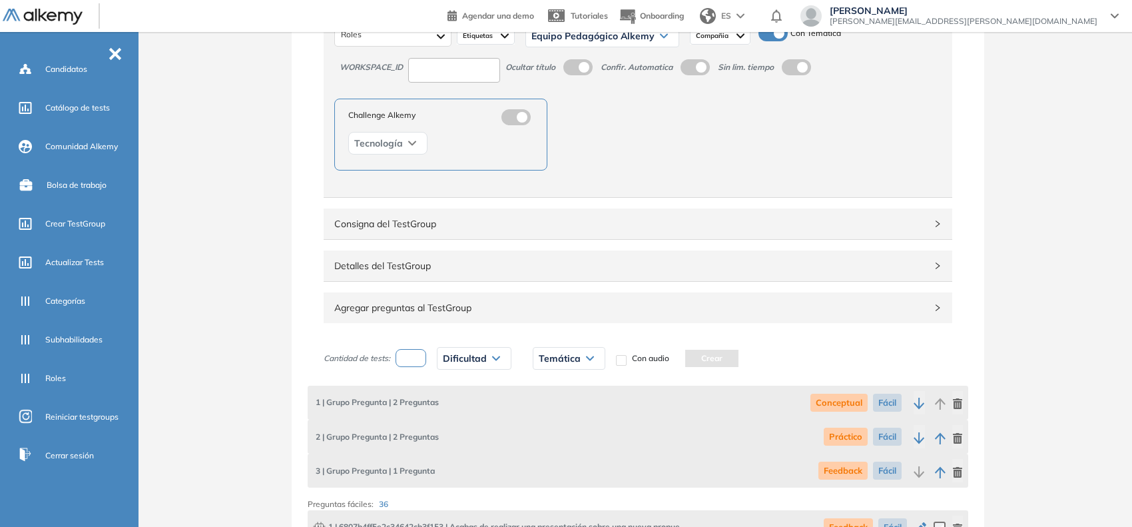
scroll to position [185, 0]
click at [480, 263] on span "Detalles del TestGroup" at bounding box center [629, 264] width 591 height 15
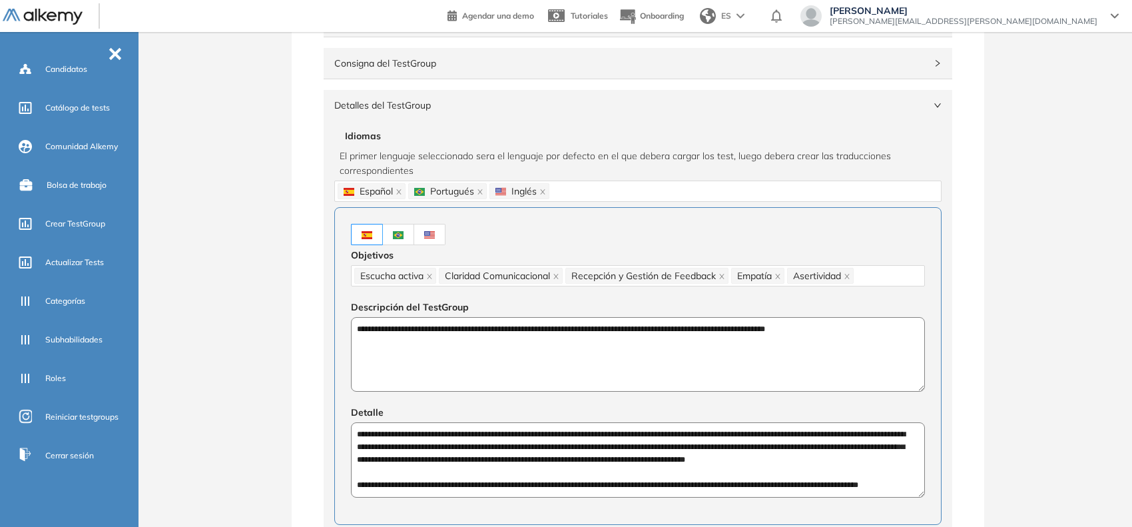
scroll to position [345, 0]
click at [492, 324] on textarea "**********" at bounding box center [638, 353] width 574 height 75
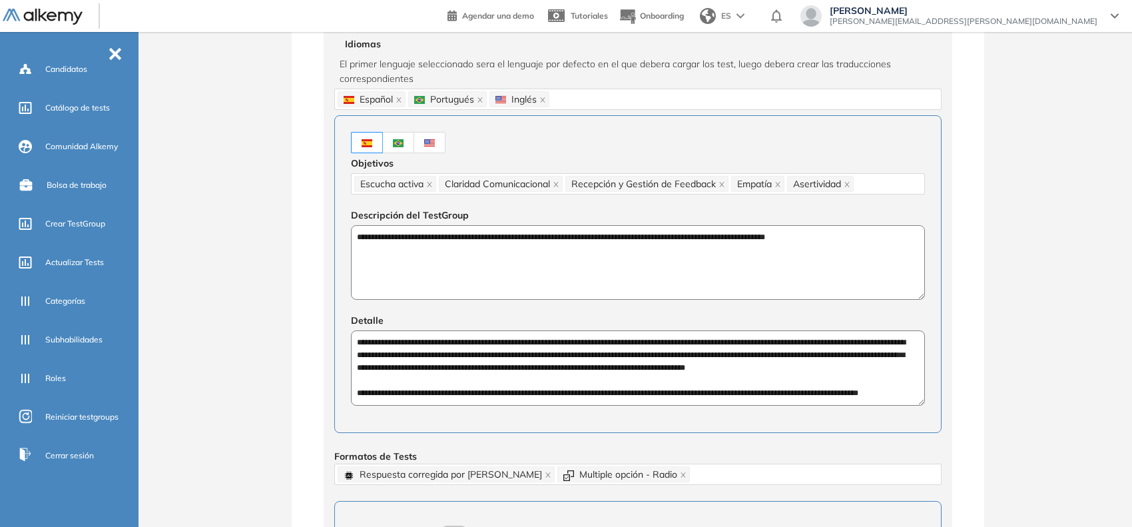
scroll to position [437, 0]
drag, startPoint x: 354, startPoint y: 341, endPoint x: 914, endPoint y: 388, distance: 561.4
click at [914, 388] on textarea "**********" at bounding box center [638, 367] width 574 height 75
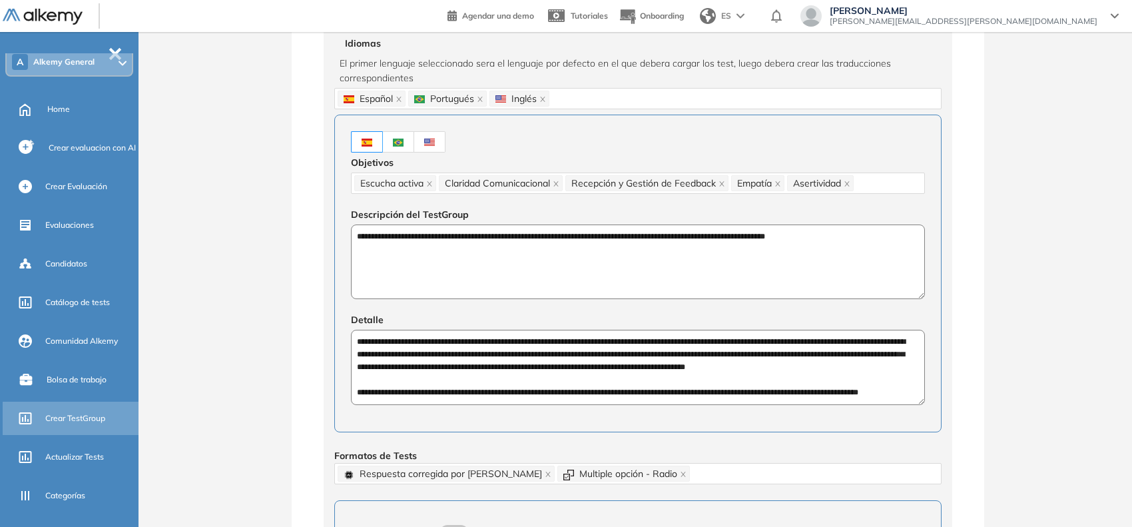
scroll to position [51, 0]
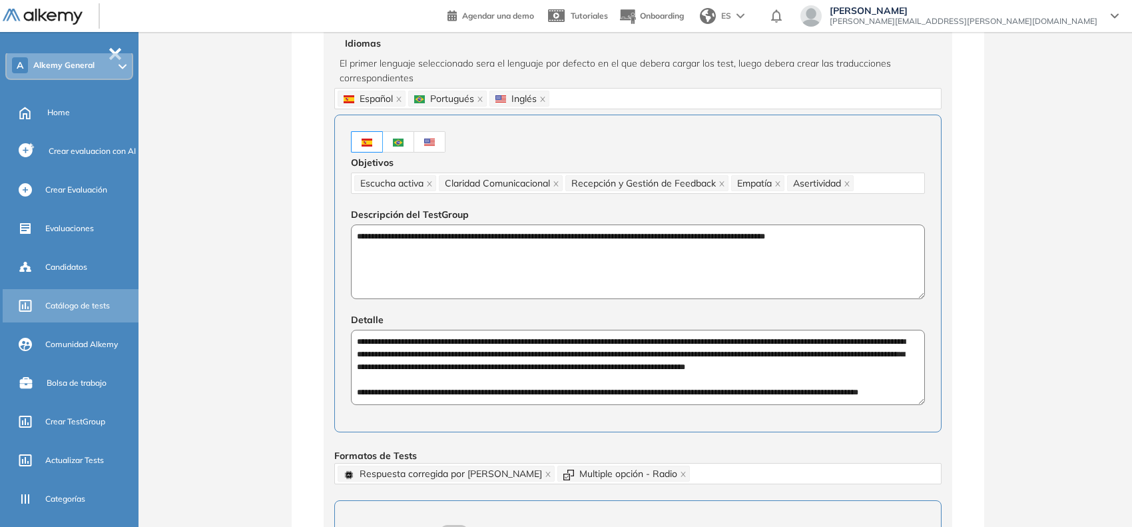
click at [58, 308] on span "Catálogo de tests" at bounding box center [77, 306] width 65 height 12
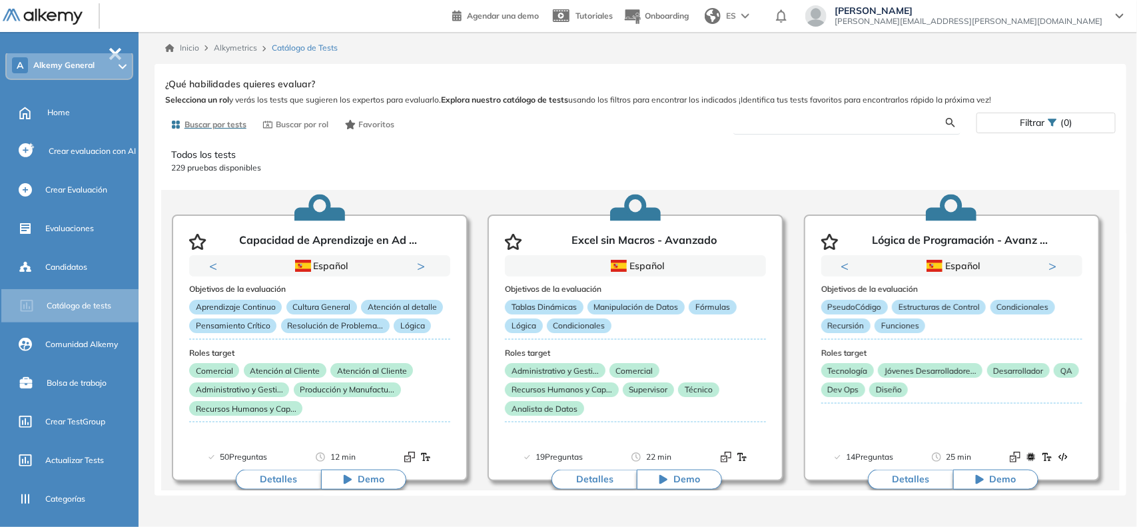
click at [773, 121] on input "text" at bounding box center [845, 123] width 202 height 12
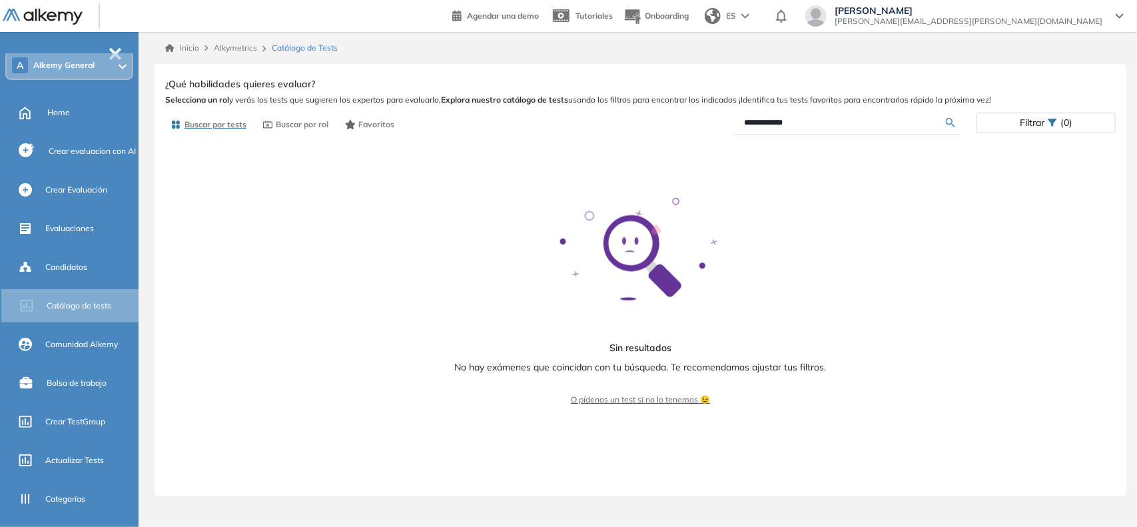
click at [773, 121] on input "**********" at bounding box center [845, 123] width 202 height 12
click at [773, 121] on input "*********" at bounding box center [845, 123] width 202 height 12
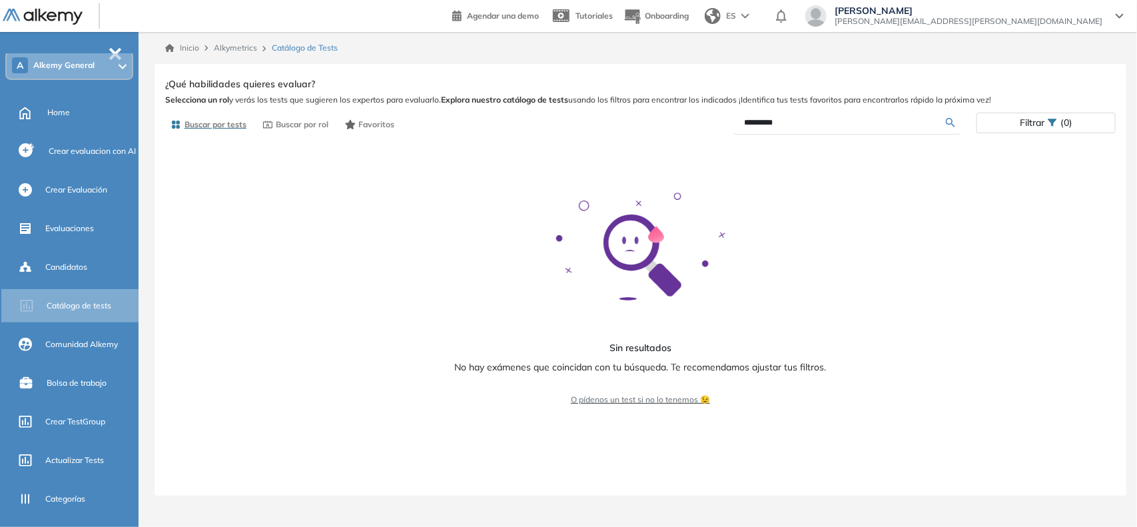
click at [773, 121] on input "*********" at bounding box center [845, 123] width 202 height 12
click at [773, 121] on input "*******" at bounding box center [845, 123] width 202 height 12
click at [751, 120] on input "*****" at bounding box center [845, 123] width 202 height 12
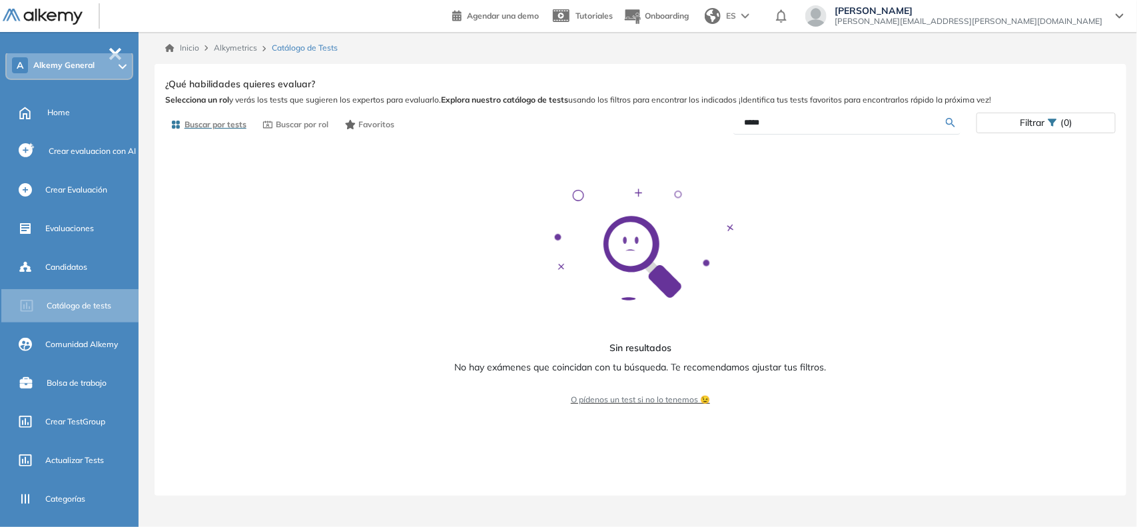
click at [751, 120] on input "*****" at bounding box center [845, 123] width 202 height 12
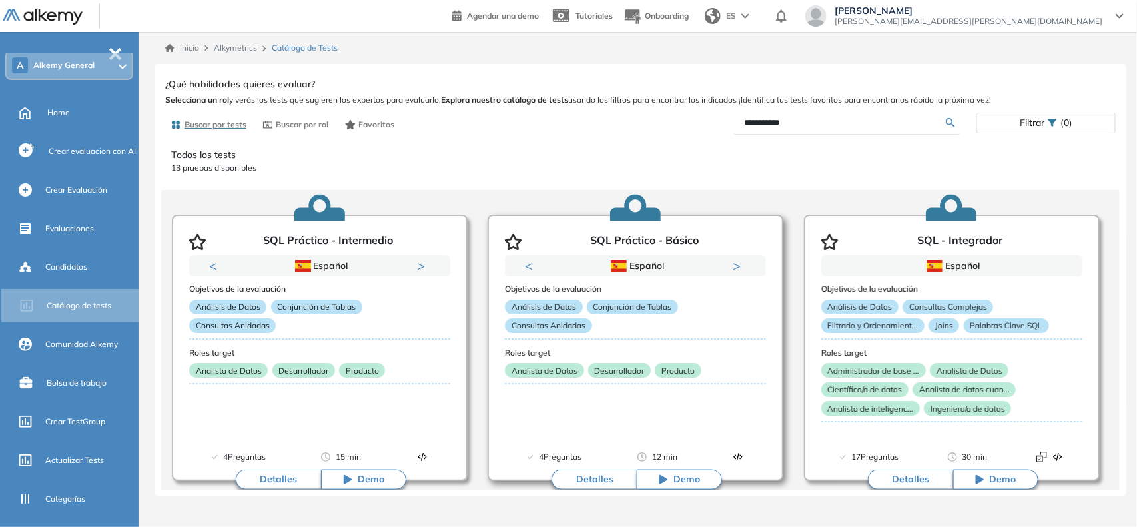
type input "**********"
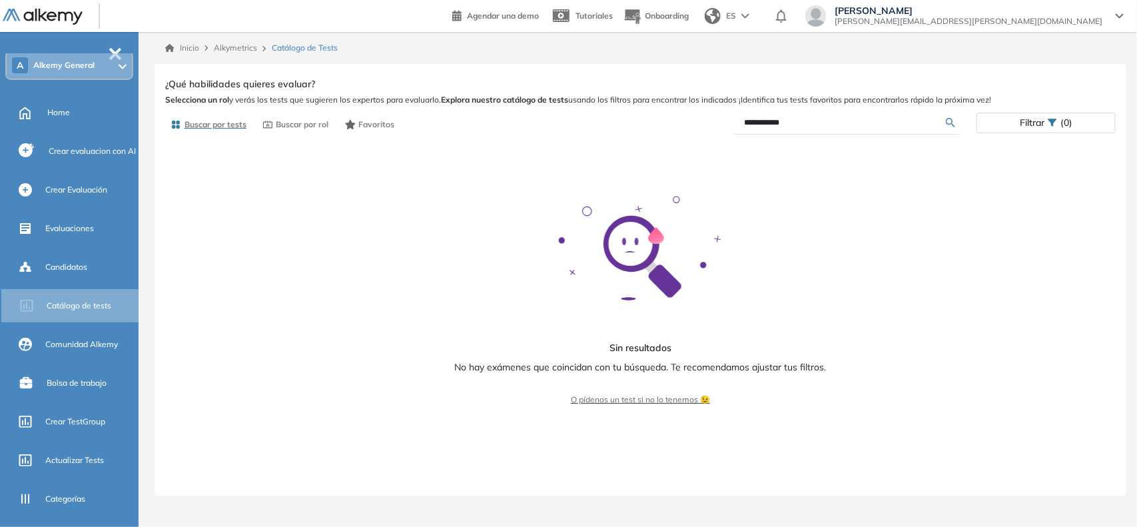
click at [38, 55] on div "A Alkemy General" at bounding box center [69, 65] width 125 height 27
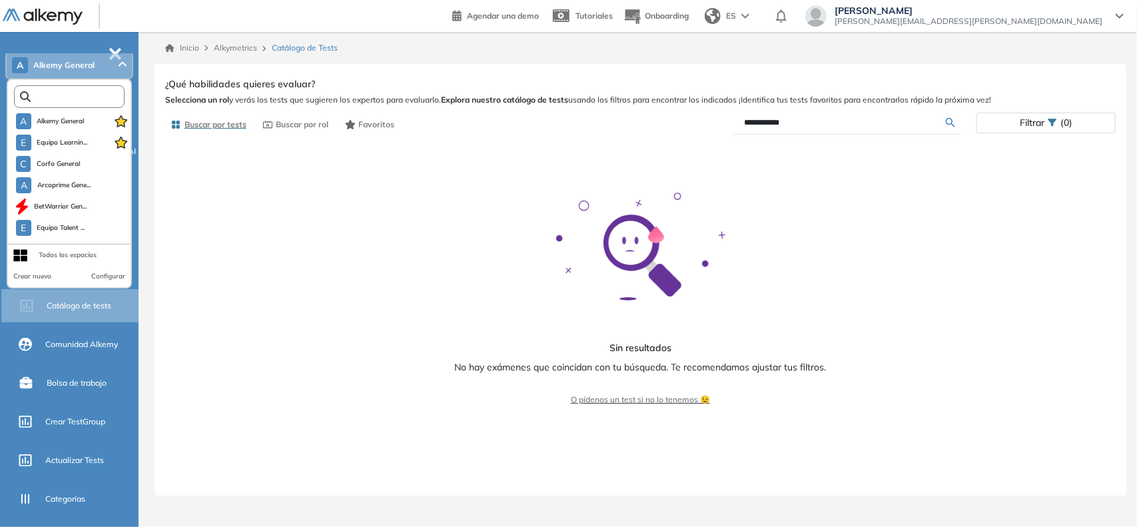
click at [52, 92] on input "text" at bounding box center [72, 97] width 83 height 10
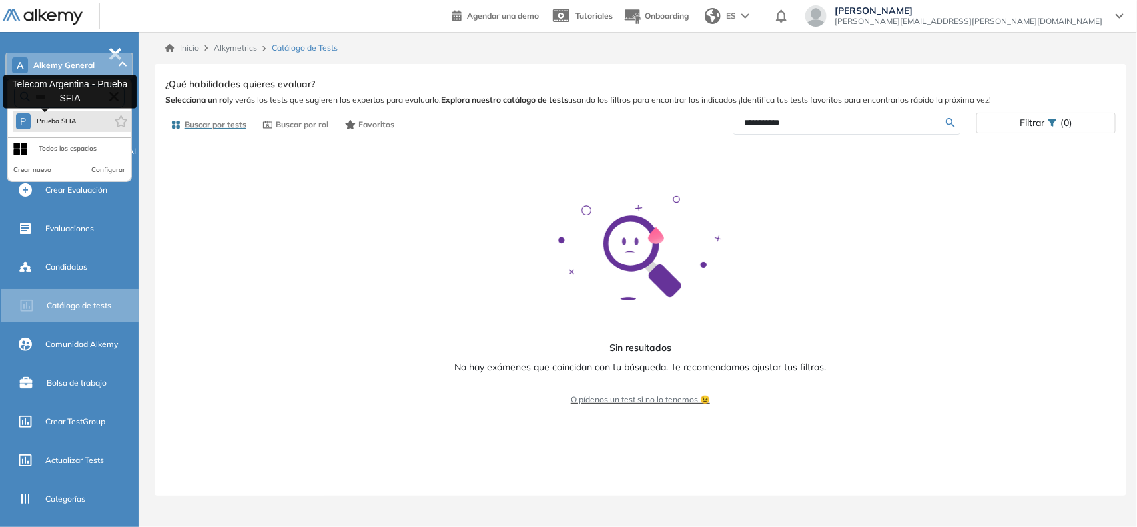
type input "****"
click at [67, 127] on button "P Prueba SFIA" at bounding box center [46, 121] width 61 height 16
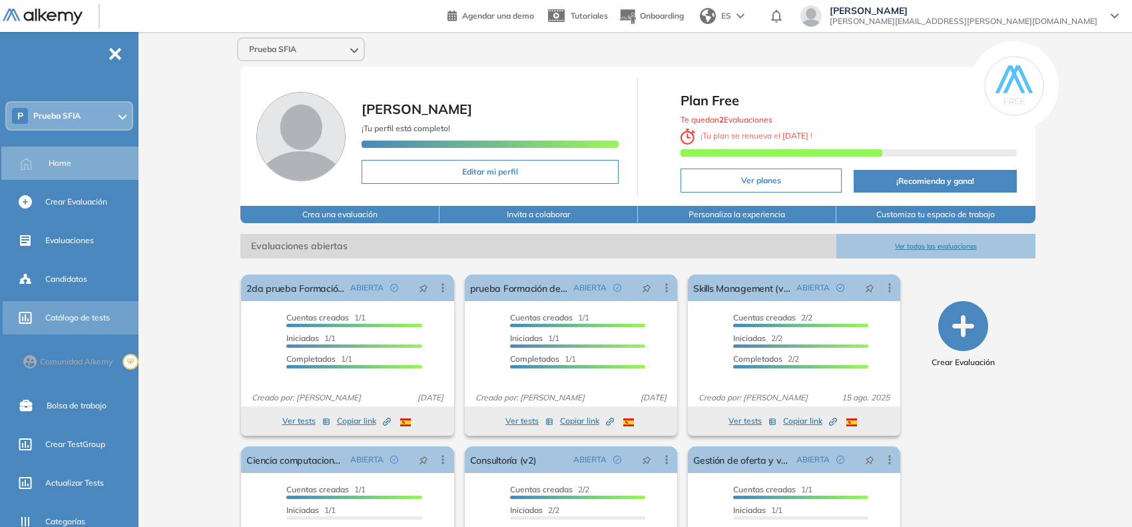
click at [68, 320] on span "Catálogo de tests" at bounding box center [77, 318] width 65 height 12
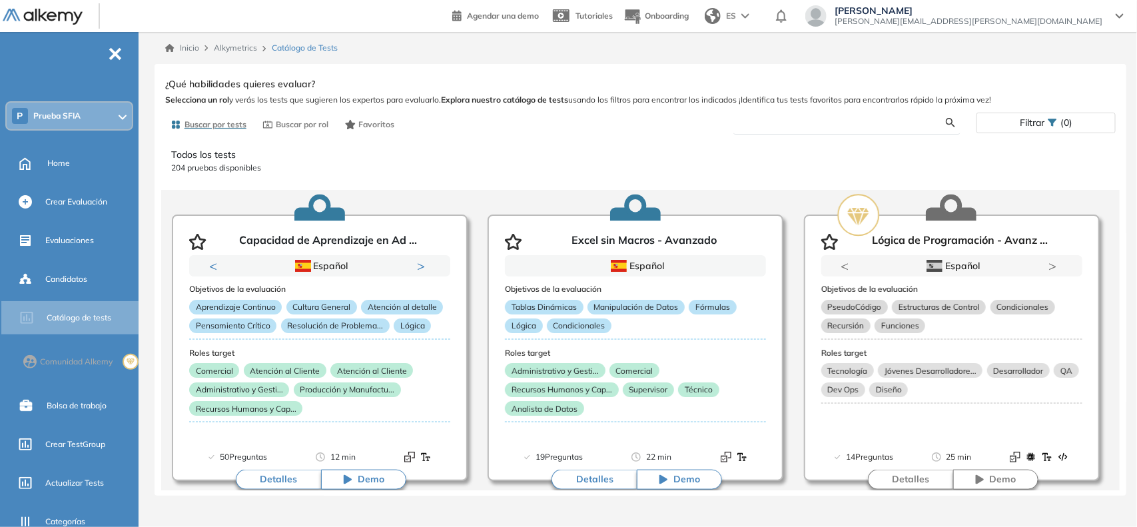
click at [767, 125] on input "text" at bounding box center [845, 123] width 202 height 12
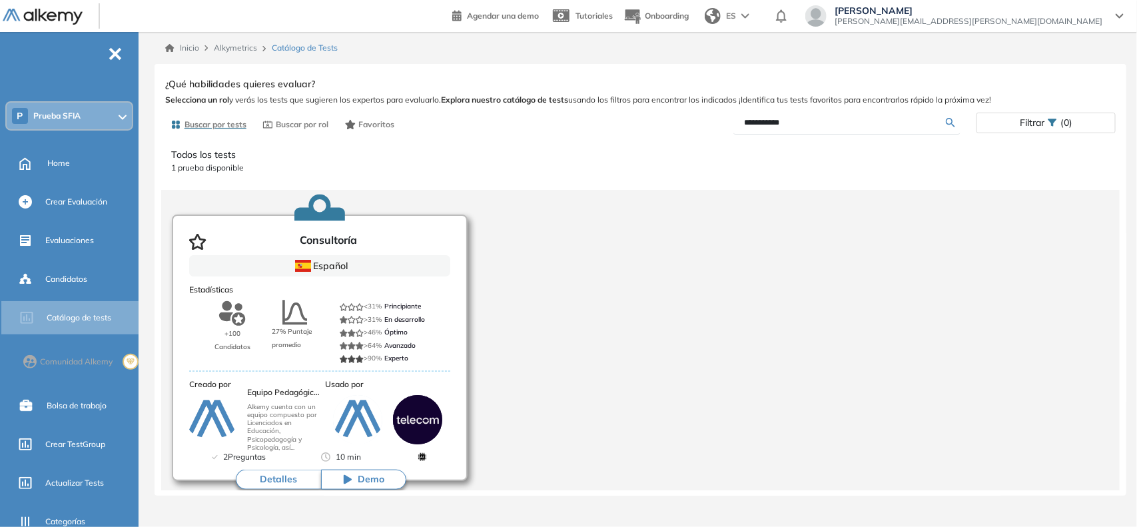
click at [276, 476] on button "Detalles" at bounding box center [278, 480] width 85 height 20
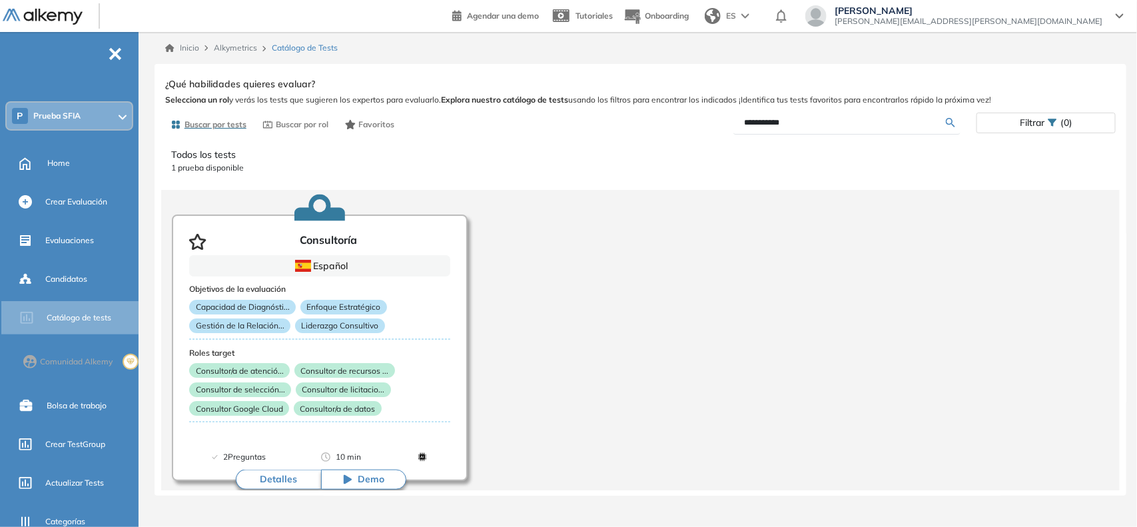
click at [1026, 248] on div "Consultoría Integrador Ver preguntas de muestra Demo Experiencia Innovación Int…" at bounding box center [640, 283] width 950 height 416
click at [766, 121] on input "**********" at bounding box center [845, 123] width 202 height 12
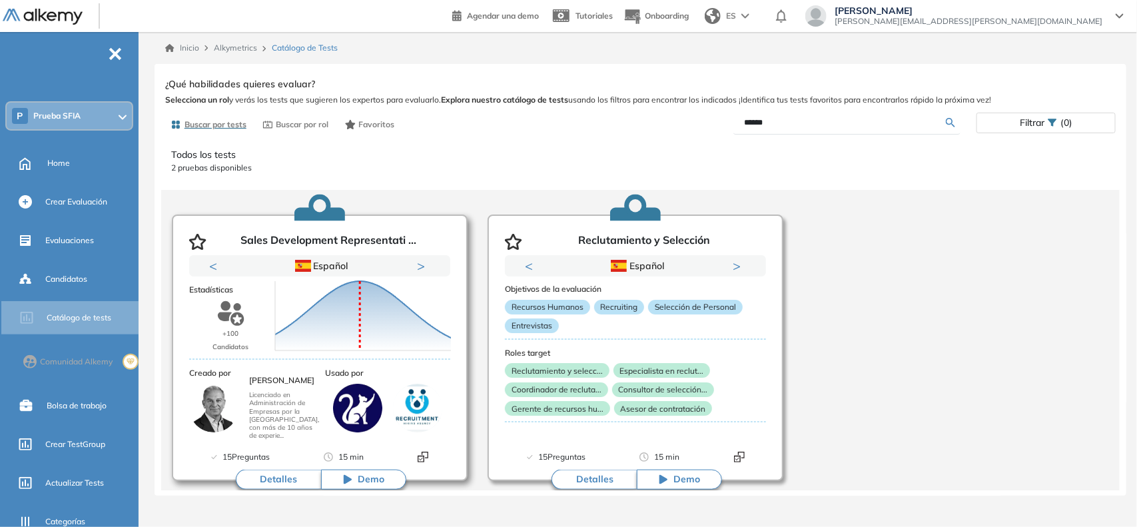
click at [281, 478] on button "Detalles" at bounding box center [278, 480] width 85 height 20
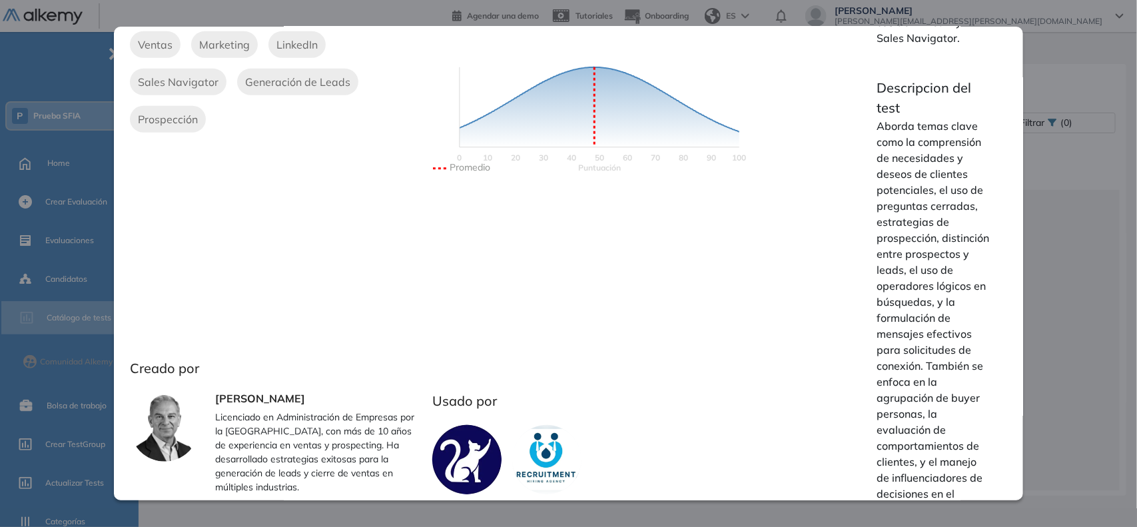
scroll to position [308, 0]
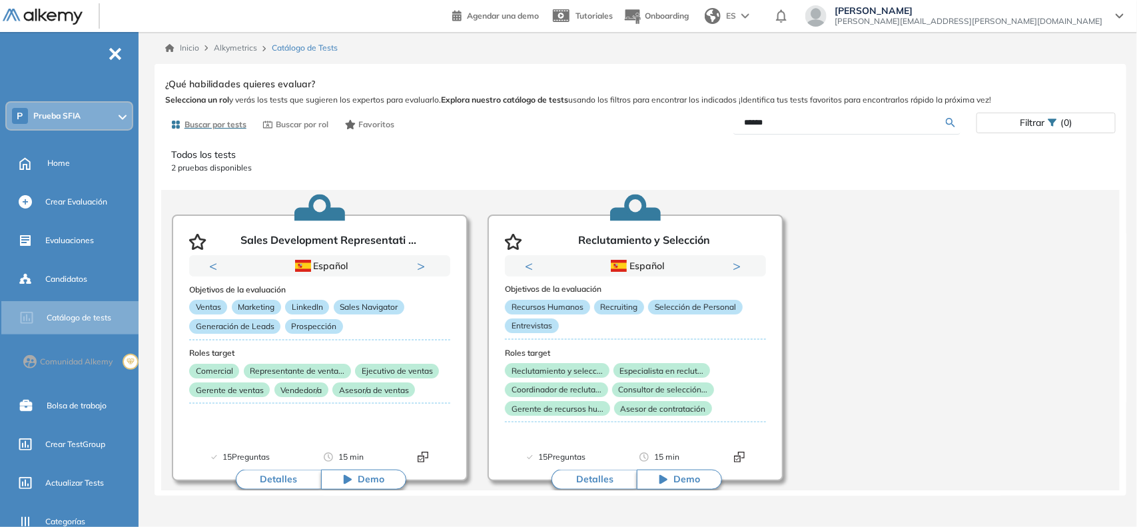
click at [1030, 266] on div "Sales Development Representative (SDR) Básico Ver preguntas de muestra Demo Exp…" at bounding box center [640, 283] width 950 height 416
click at [601, 473] on button "Detalles" at bounding box center [593, 480] width 85 height 20
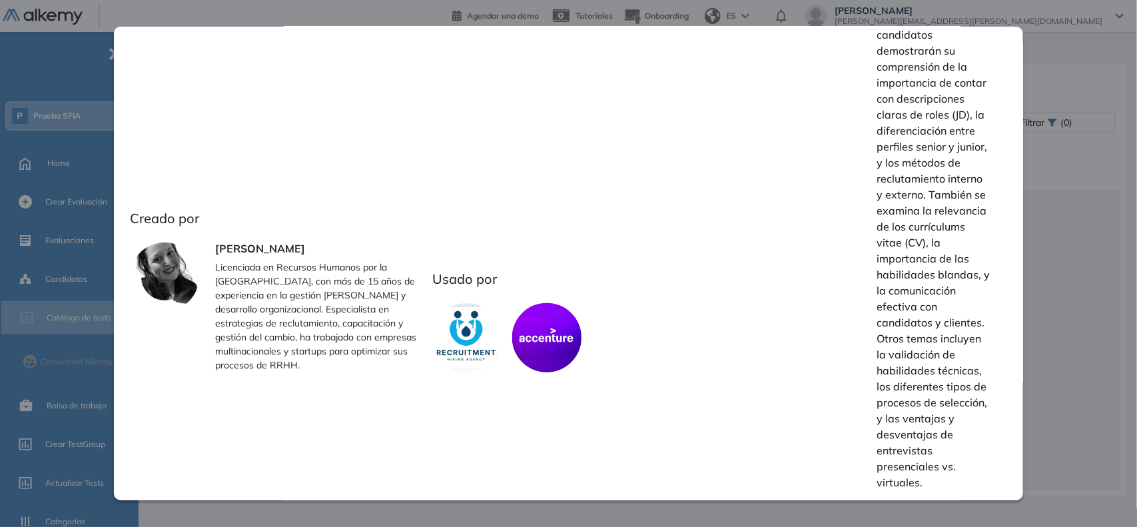
scroll to position [503, 0]
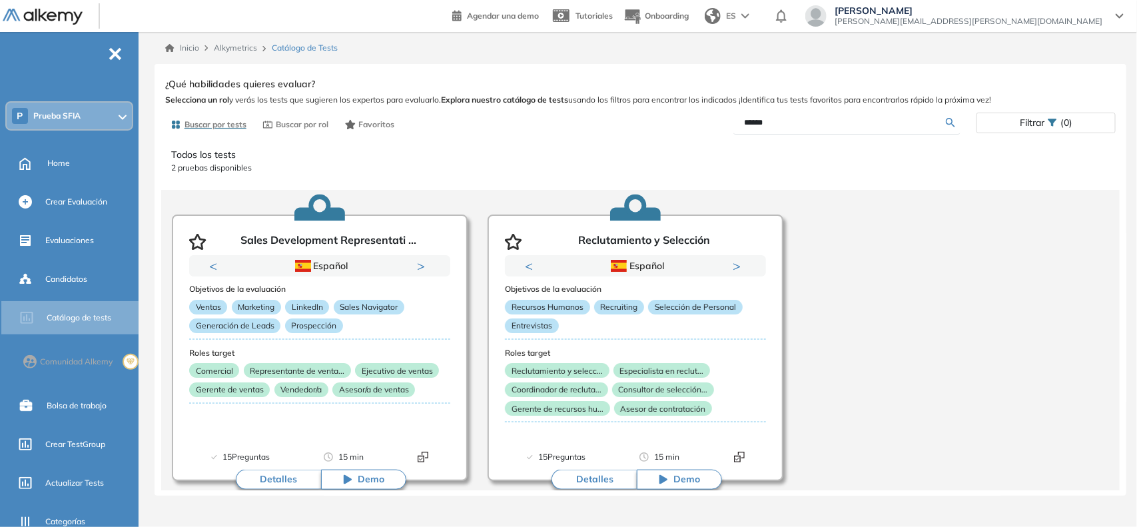
click at [1044, 268] on div "Reclutamiento y Selección Intermedio Ver preguntas de muestra Demo Experiencia …" at bounding box center [640, 283] width 950 height 416
click at [765, 125] on input "******" at bounding box center [845, 123] width 202 height 12
type input "****"
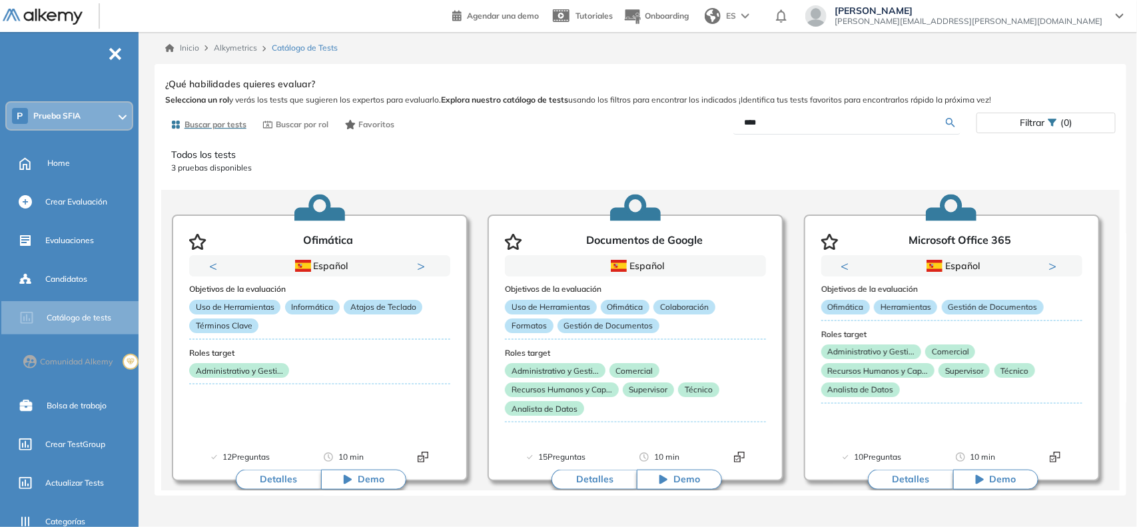
scroll to position [22, 0]
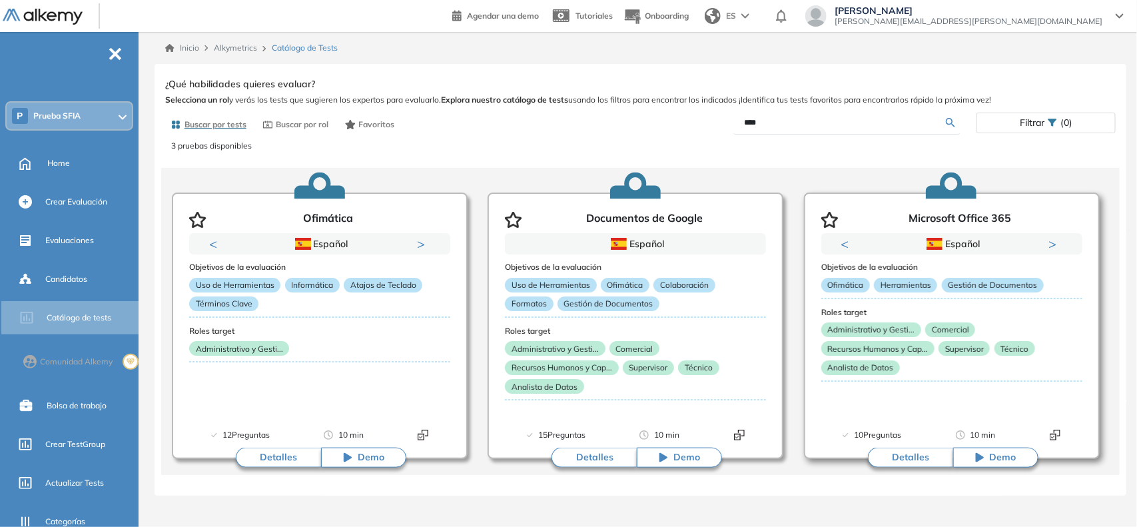
click at [891, 452] on button "Detalles" at bounding box center [910, 458] width 85 height 20
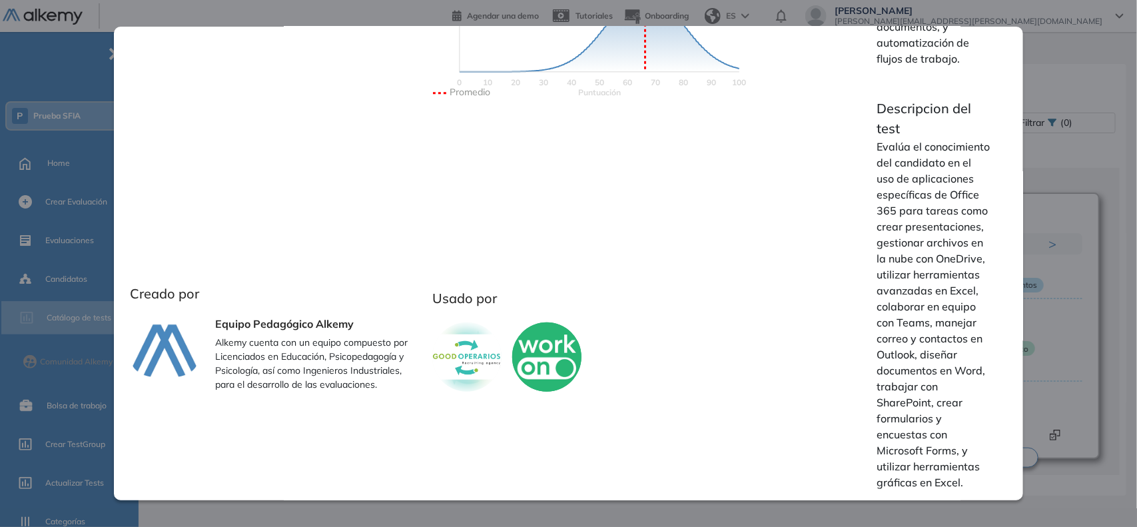
scroll to position [0, 0]
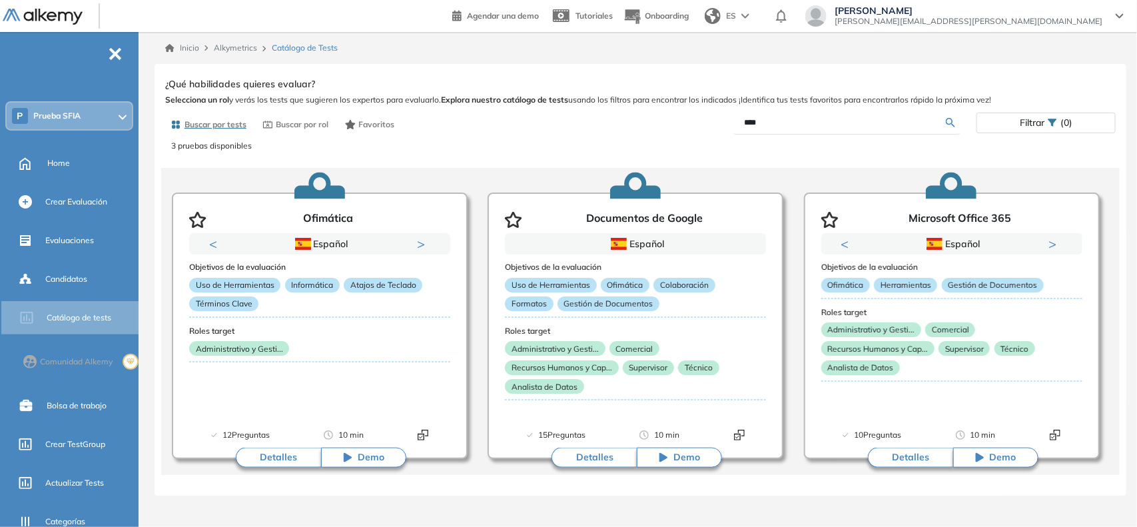
click at [1070, 243] on div "Microsoft Office 365 Integrador Ver preguntas de muestra Demo Experiencia Start…" at bounding box center [640, 283] width 950 height 416
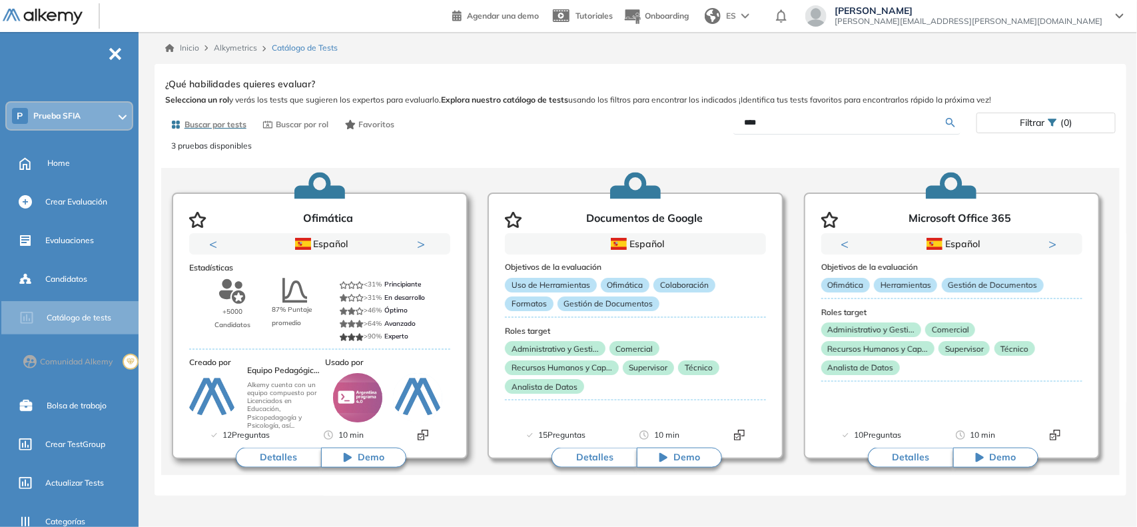
click at [271, 450] on button "Detalles" at bounding box center [278, 458] width 85 height 20
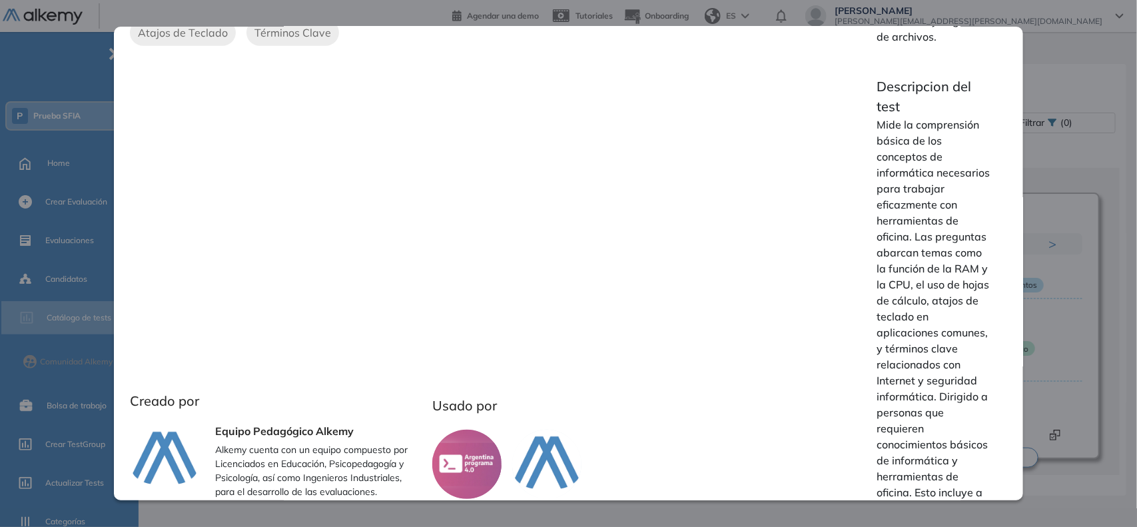
scroll to position [474, 0]
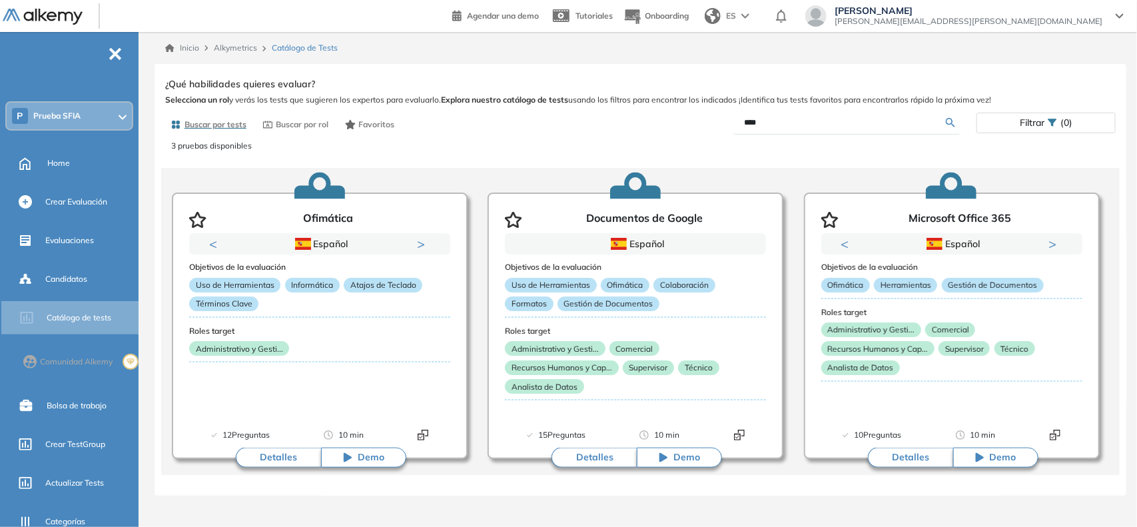
click at [1060, 235] on div "Ofimática Básico Ver preguntas de muestra Demo Experiencia Popular 10 minutos 1…" at bounding box center [640, 283] width 950 height 416
